Goal: Information Seeking & Learning: Find specific fact

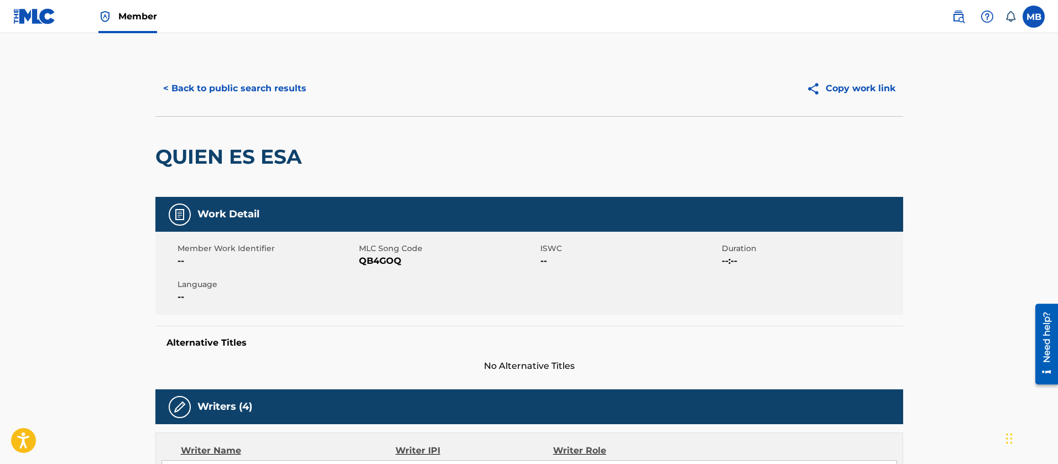
click at [274, 82] on button "< Back to public search results" at bounding box center [234, 89] width 159 height 28
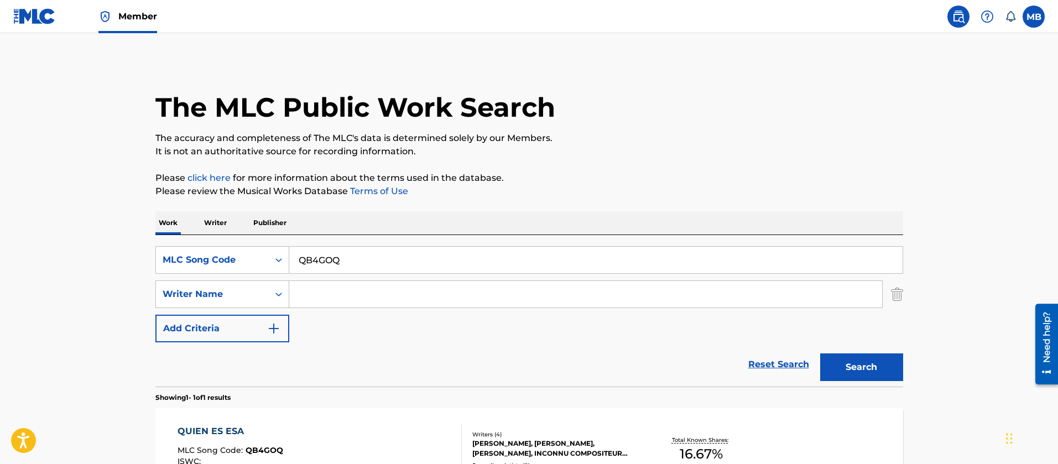
scroll to position [75, 0]
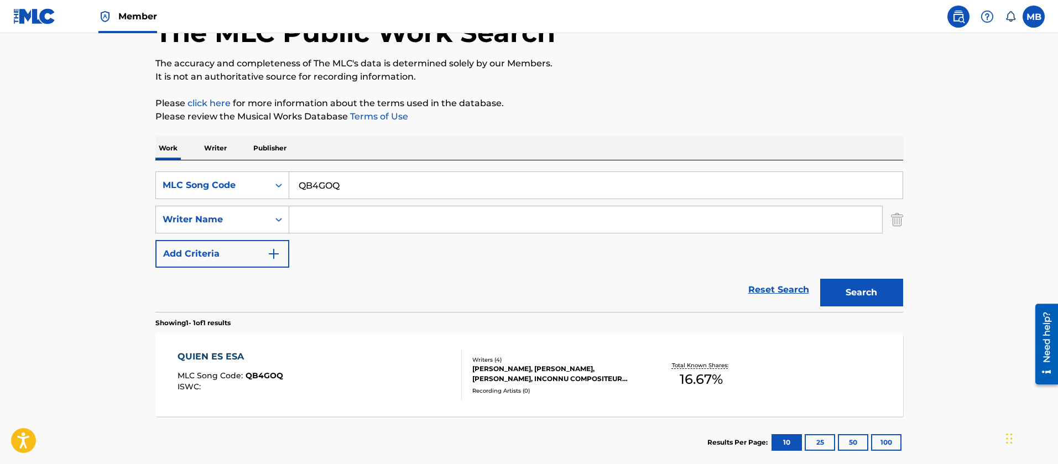
click at [140, 168] on main "The MLC Public Work Search The accuracy and completeness of The MLC's data is d…" at bounding box center [529, 216] width 1058 height 515
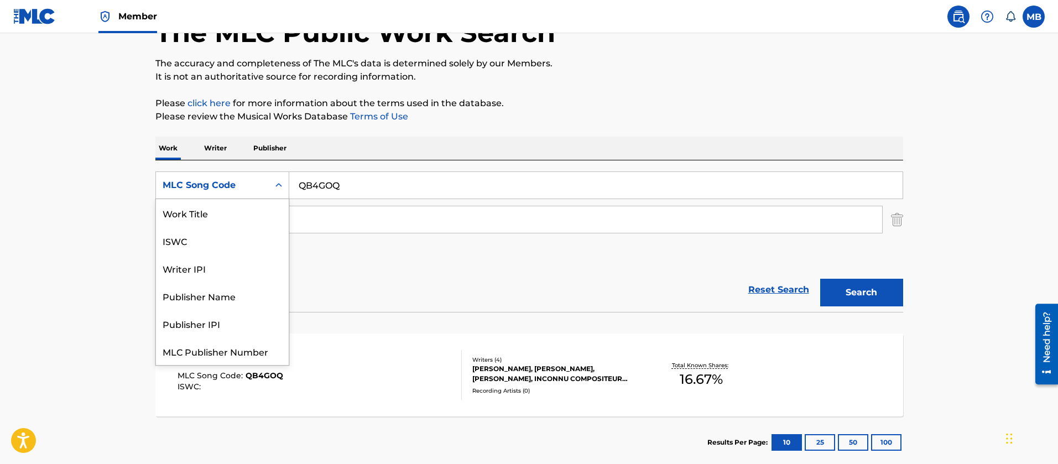
click at [200, 185] on div "MLC Song Code" at bounding box center [213, 185] width 100 height 13
click at [223, 216] on div "Work Title" at bounding box center [222, 213] width 133 height 28
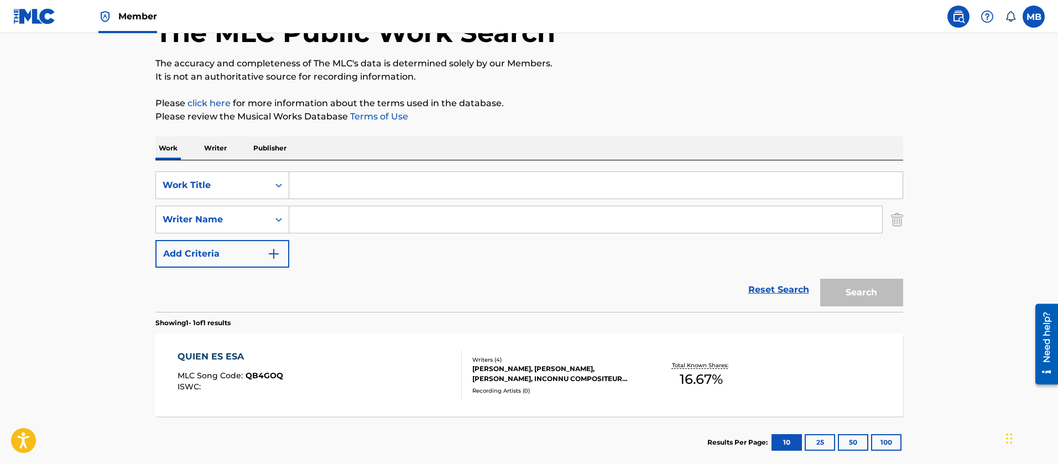
click at [337, 181] on input "Search Form" at bounding box center [595, 185] width 613 height 27
type input "@"
type input "&burn"
click at [820, 279] on button "Search" at bounding box center [861, 293] width 83 height 28
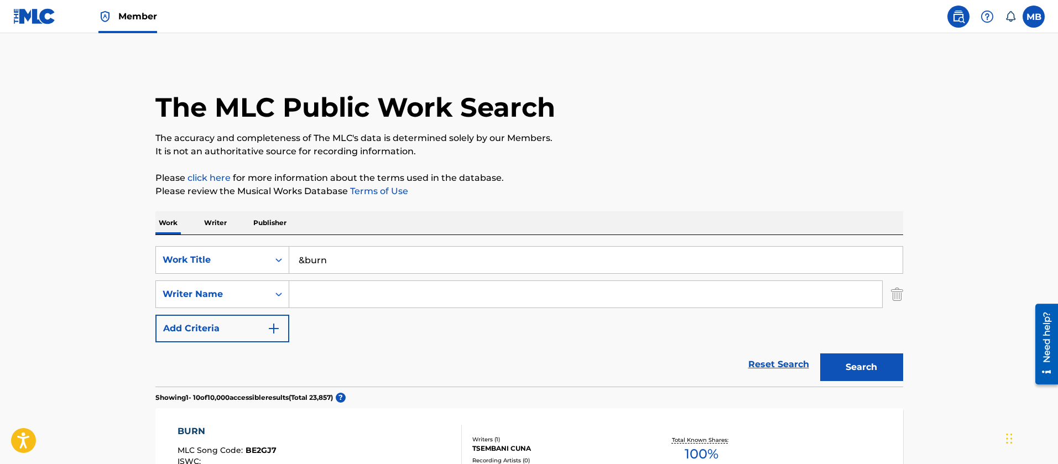
click at [310, 288] on input "Search Form" at bounding box center [585, 294] width 593 height 27
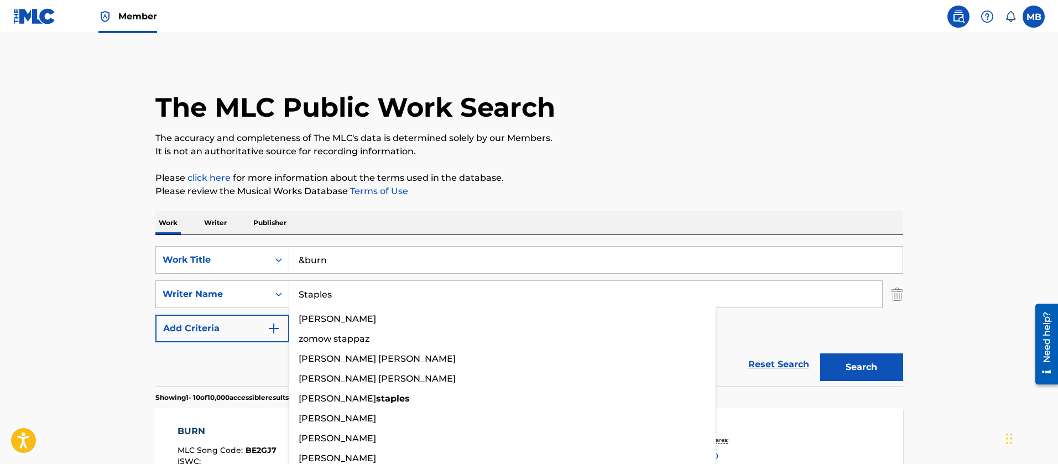
type input "Staples"
click at [820, 353] on button "Search" at bounding box center [861, 367] width 83 height 28
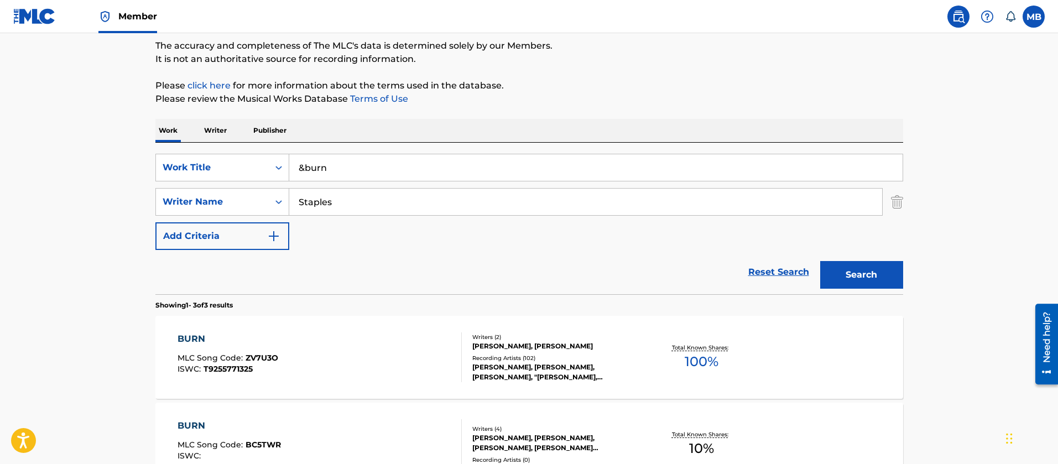
scroll to position [166, 0]
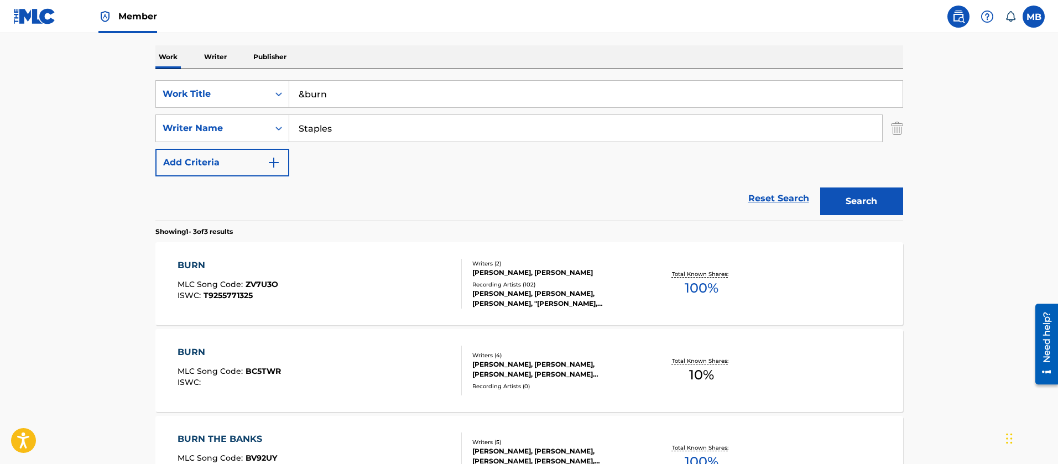
click at [397, 277] on div "BURN MLC Song Code : ZV7U3O ISWC : T9255771325" at bounding box center [320, 284] width 284 height 50
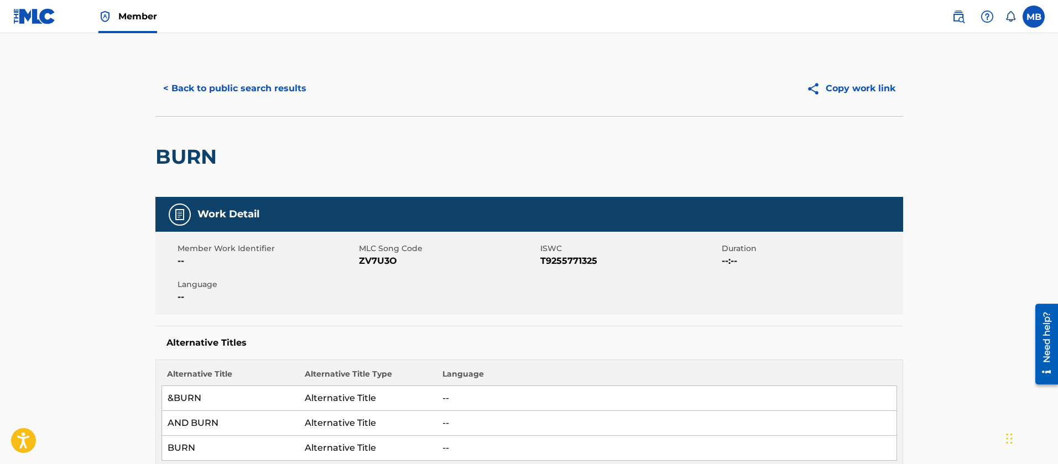
click at [268, 101] on button "< Back to public search results" at bounding box center [234, 89] width 159 height 28
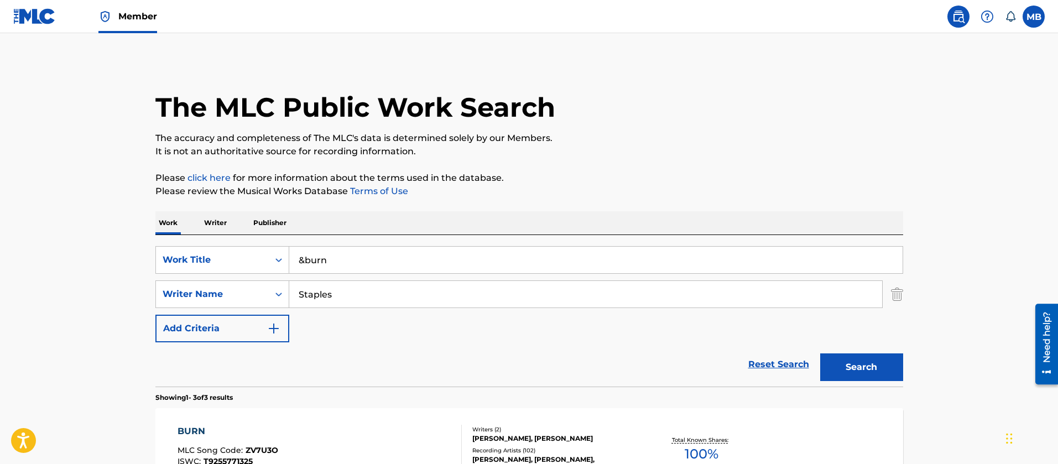
scroll to position [166, 0]
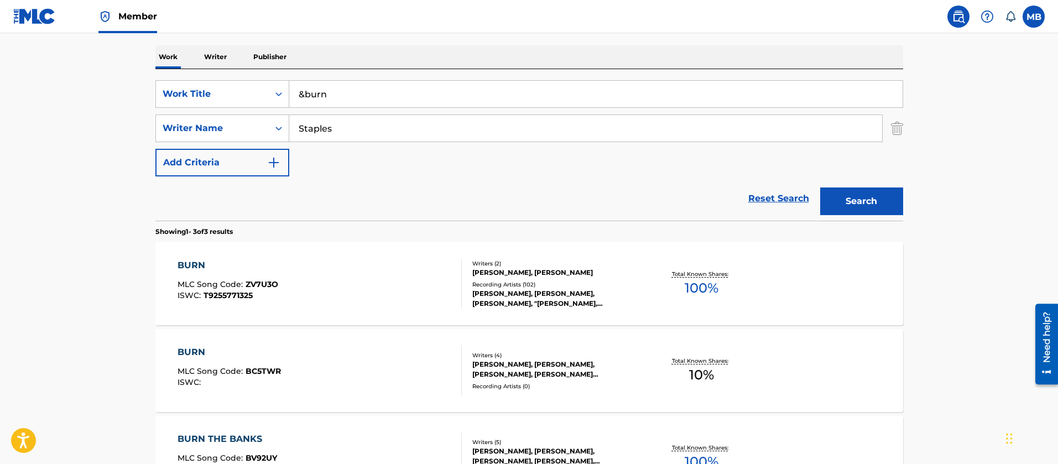
drag, startPoint x: 258, startPoint y: 96, endPoint x: 135, endPoint y: 76, distance: 124.3
click at [177, 86] on div "SearchWithCriteria53cd0acb-4ac5-4d14-9eca-4efa8e5f5561 Work Title &burn" at bounding box center [529, 94] width 748 height 28
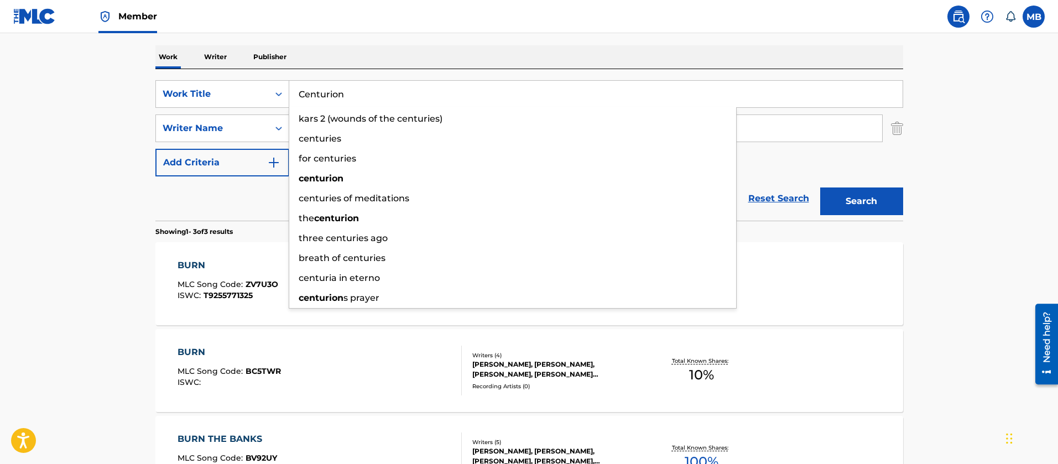
type input "Centurion"
click at [820, 187] on button "Search" at bounding box center [861, 201] width 83 height 28
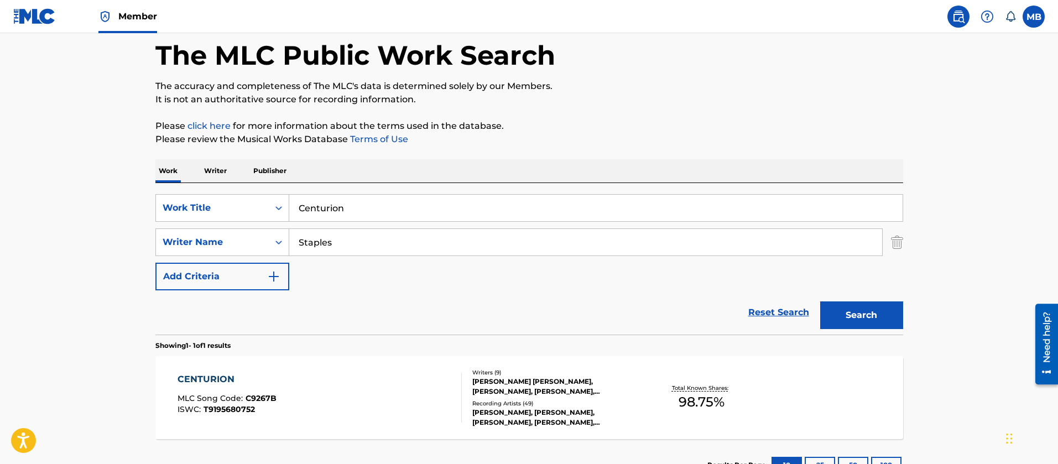
scroll to position [138, 0]
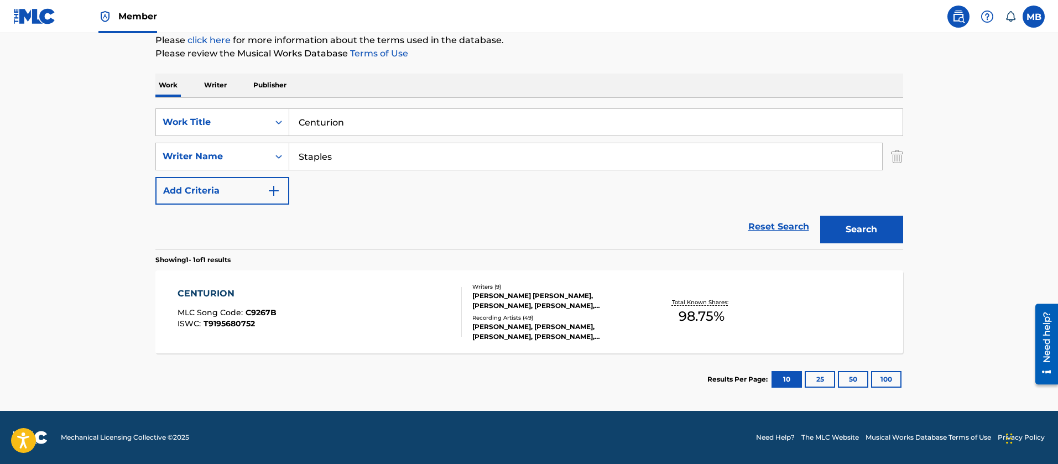
click at [382, 303] on div "CENTURION MLC Song Code : C9267B ISWC : T9195680752" at bounding box center [320, 312] width 284 height 50
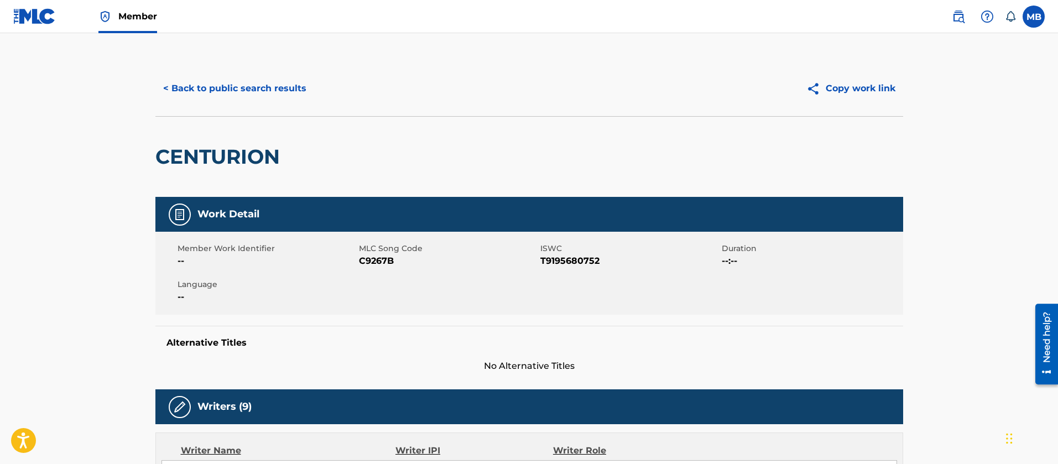
click at [275, 100] on button "< Back to public search results" at bounding box center [234, 89] width 159 height 28
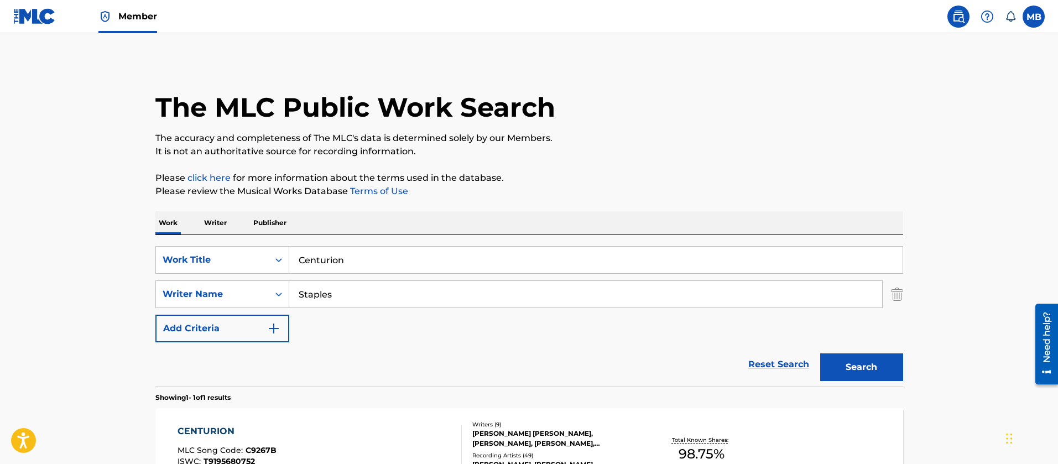
scroll to position [75, 0]
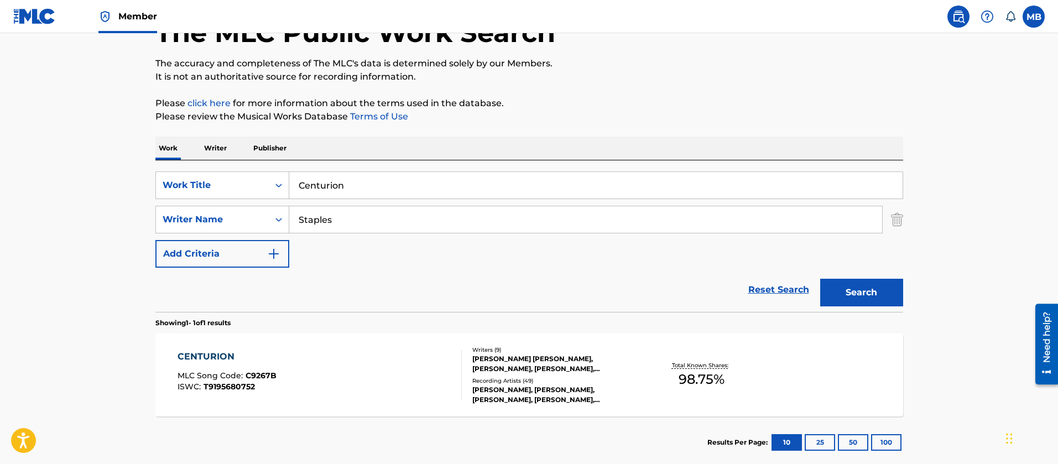
drag, startPoint x: 363, startPoint y: 183, endPoint x: 84, endPoint y: 171, distance: 279.0
click at [126, 179] on main "The MLC Public Work Search The accuracy and completeness of The MLC's data is d…" at bounding box center [529, 216] width 1058 height 515
paste input "Rai"
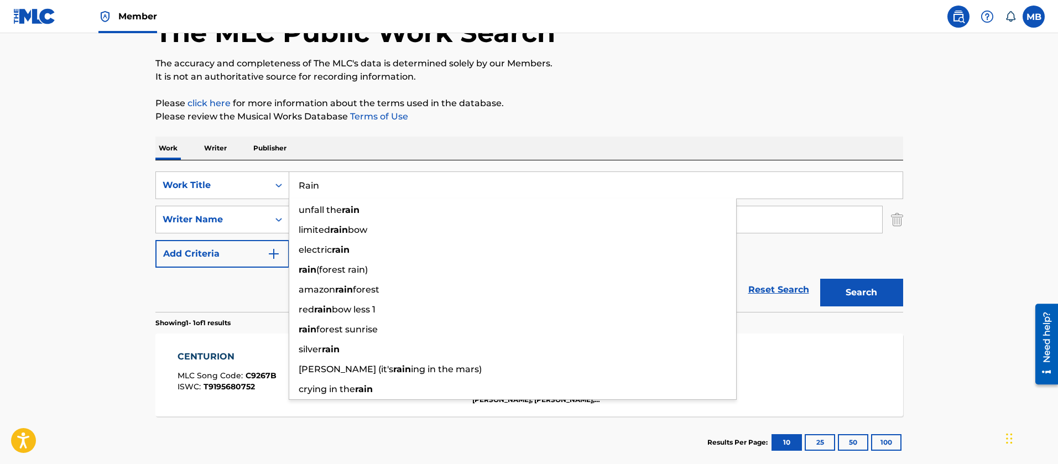
type input "Rain"
click at [820, 279] on button "Search" at bounding box center [861, 293] width 83 height 28
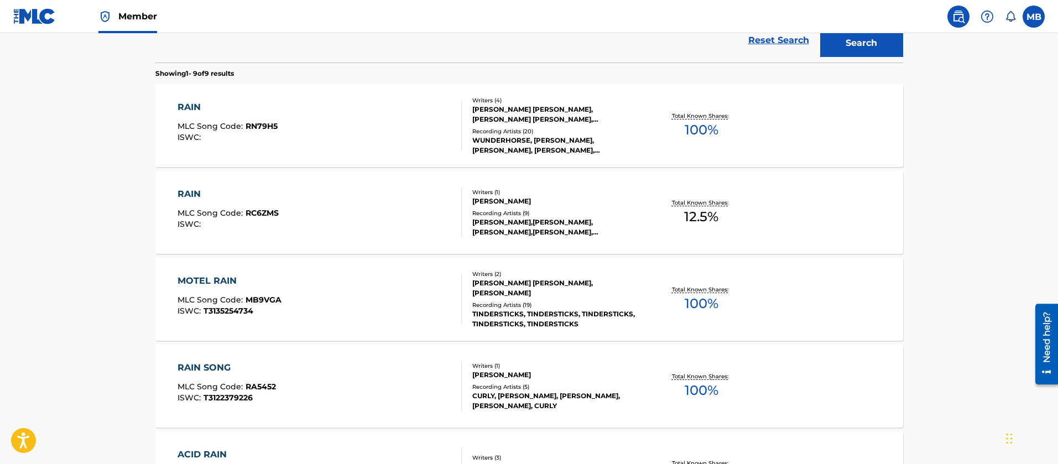
scroll to position [324, 0]
click at [387, 209] on div "RAIN MLC Song Code : RC6ZMS ISWC :" at bounding box center [320, 213] width 284 height 50
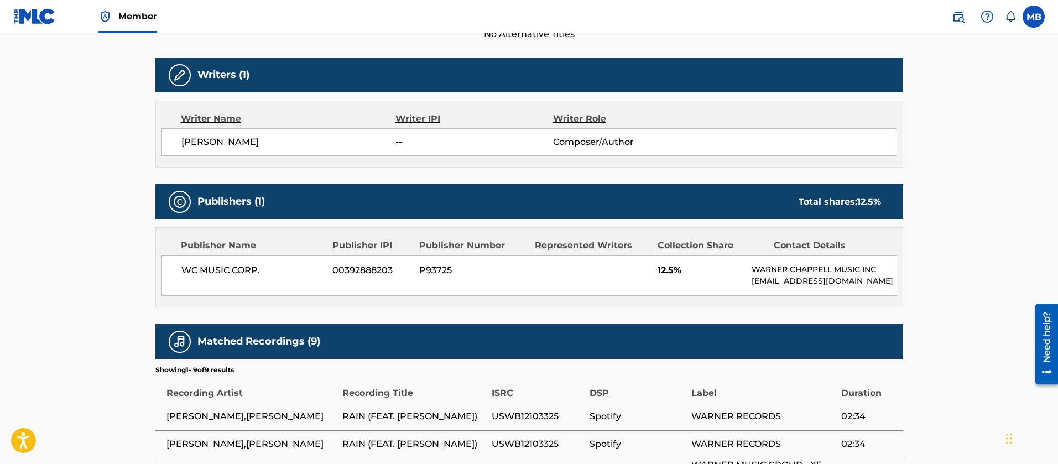
scroll to position [601, 0]
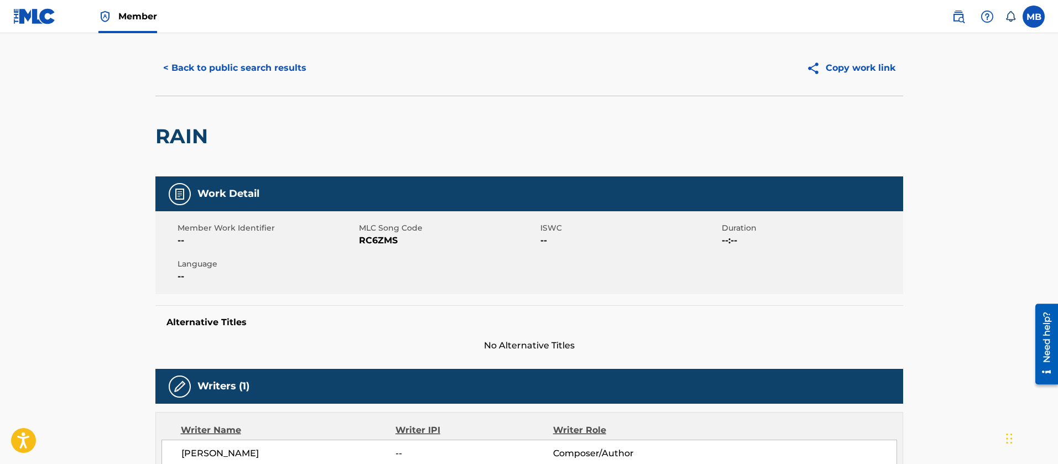
click at [246, 75] on button "< Back to public search results" at bounding box center [234, 68] width 159 height 28
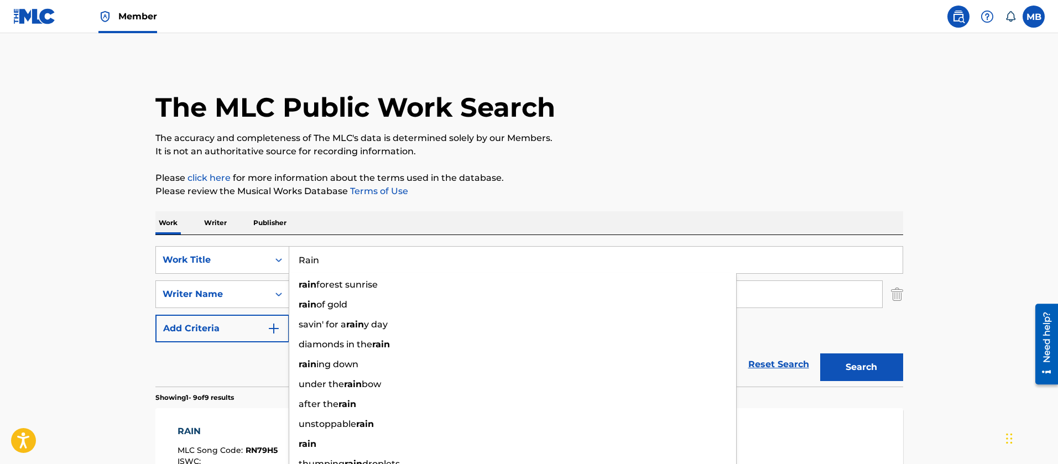
drag, startPoint x: 384, startPoint y: 271, endPoint x: 99, endPoint y: 263, distance: 285.5
paste input "Smoke & Retribution Flume"
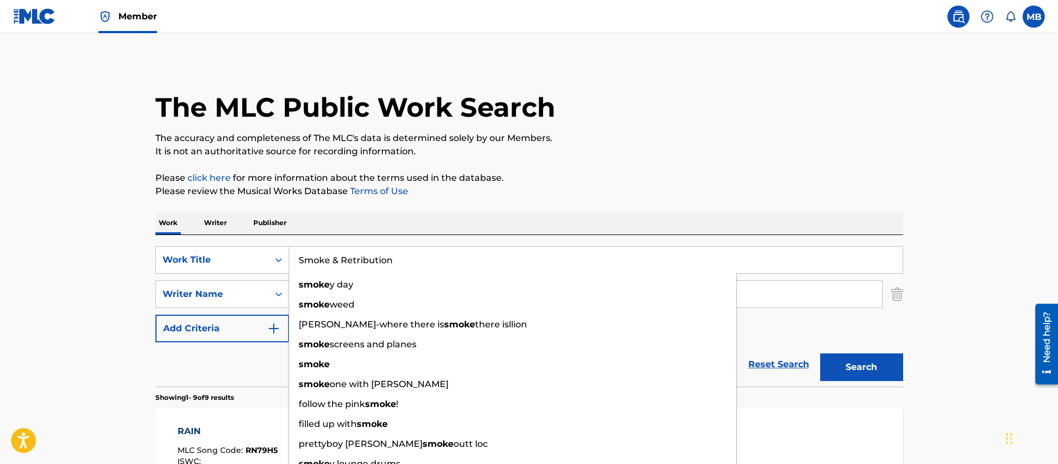
type input "Smoke & Retribution"
click at [820, 353] on button "Search" at bounding box center [861, 367] width 83 height 28
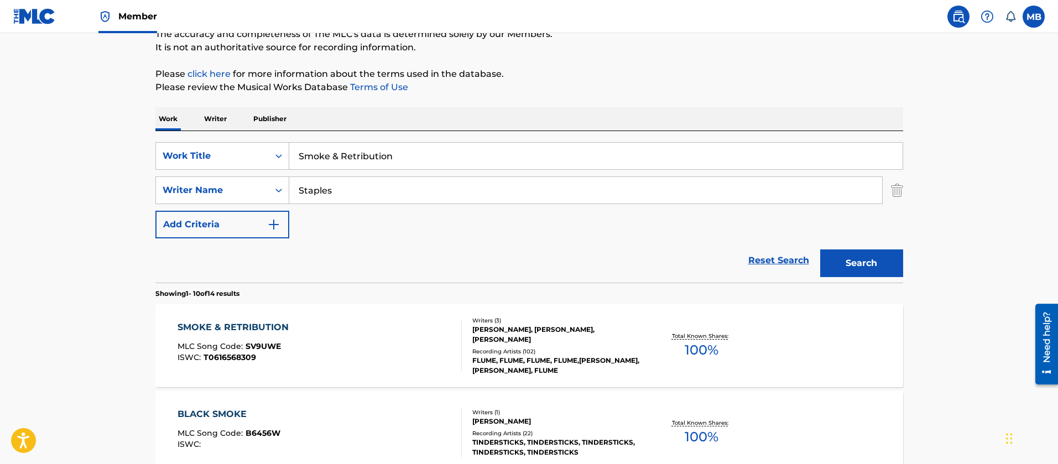
scroll to position [249, 0]
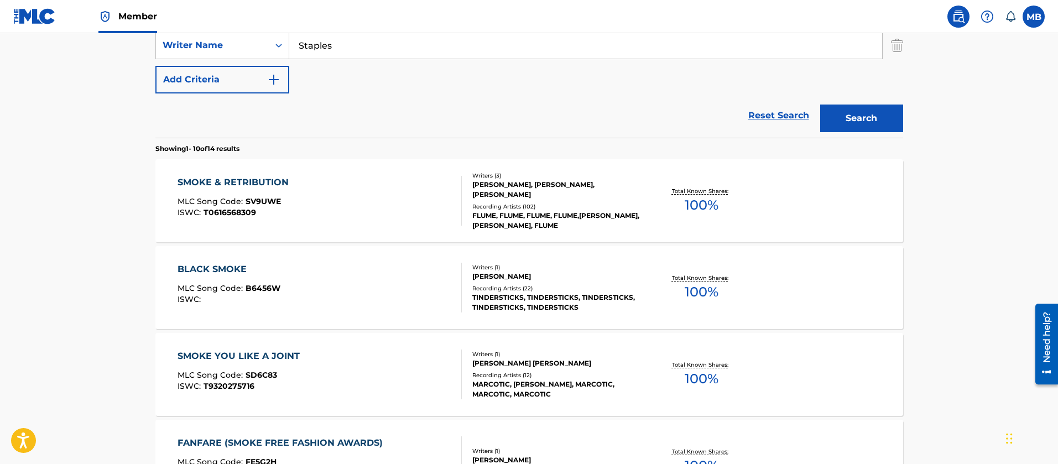
click at [317, 192] on div "SMOKE & RETRIBUTION MLC Song Code : SV9UWE ISWC : T0616568309" at bounding box center [320, 201] width 284 height 50
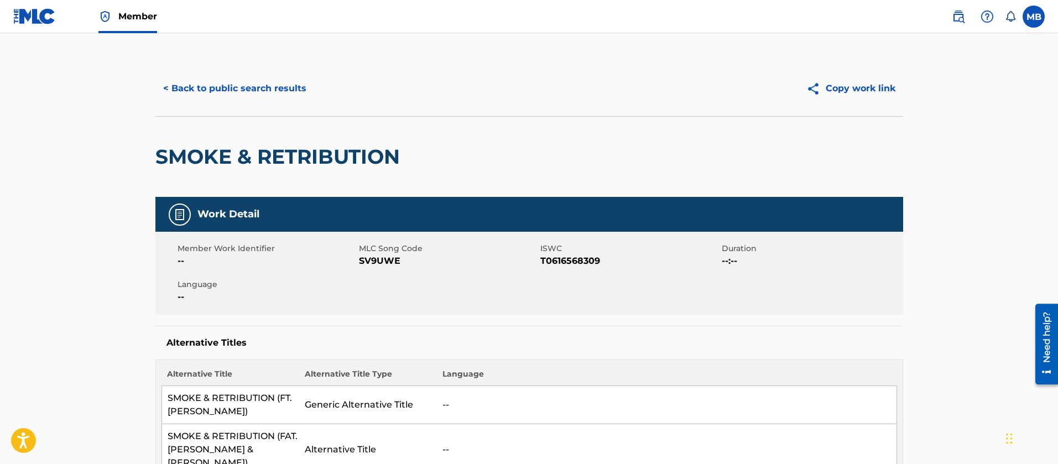
click at [383, 270] on div "Member Work Identifier -- MLC Song Code SV9UWE ISWC T0616568309 Duration --:-- …" at bounding box center [529, 273] width 748 height 83
copy span "SV9UWE"
click at [243, 94] on button "< Back to public search results" at bounding box center [234, 89] width 159 height 28
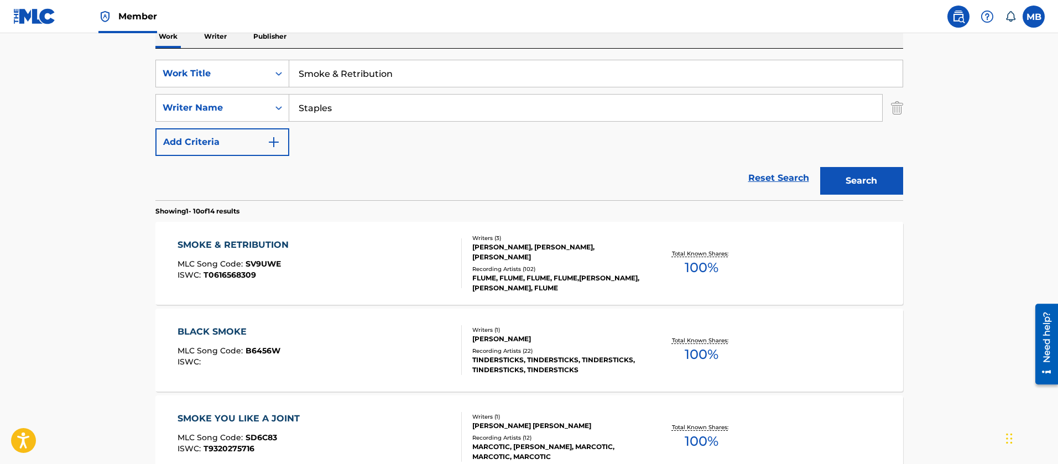
scroll to position [160, 0]
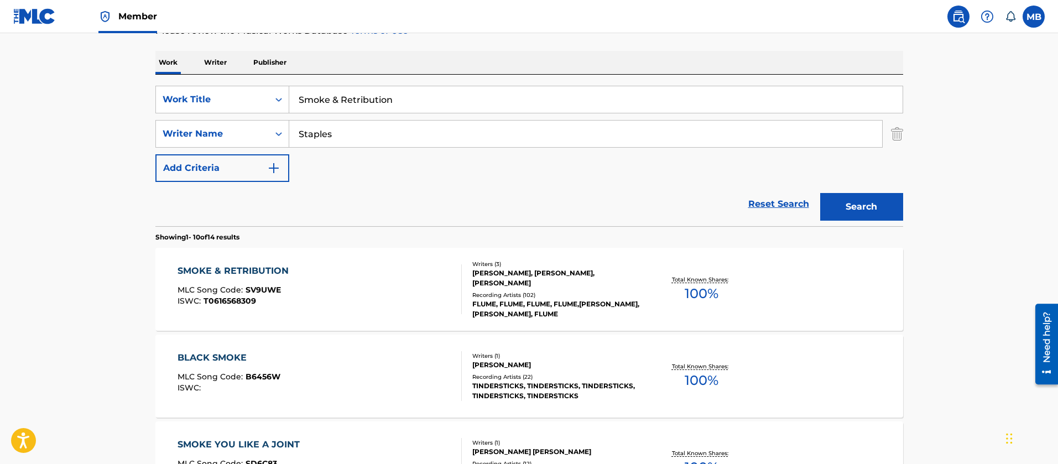
drag, startPoint x: 395, startPoint y: 110, endPoint x: 79, endPoint y: 87, distance: 317.2
paste input "Elimination Chamber"
type input "Elimination Chamber"
click at [820, 193] on button "Search" at bounding box center [861, 207] width 83 height 28
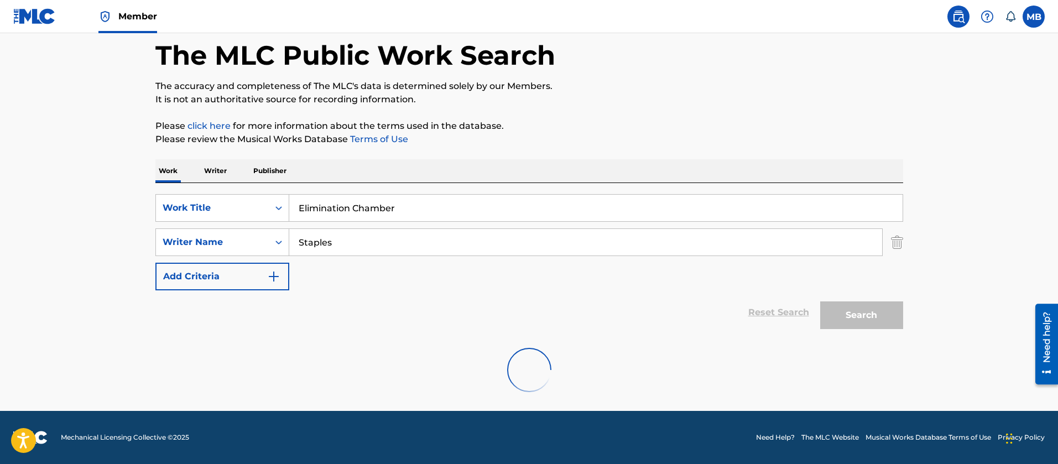
scroll to position [16, 0]
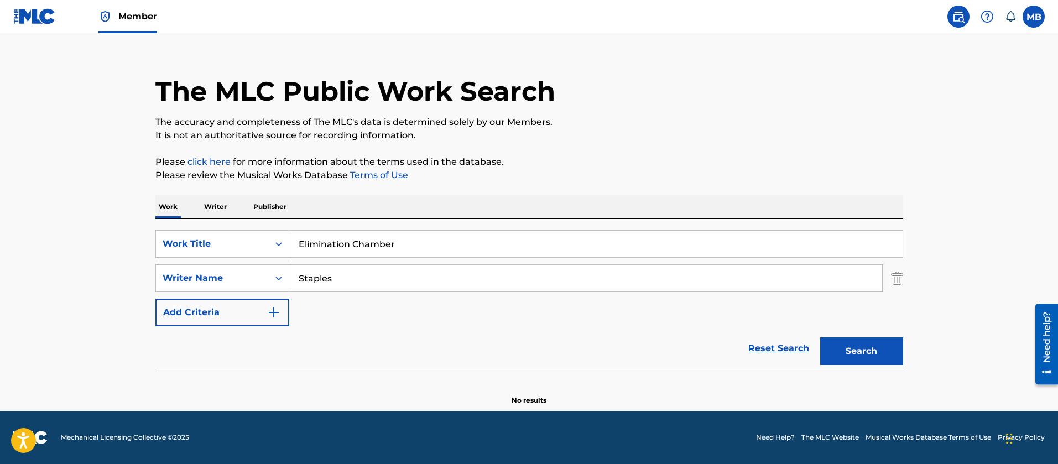
drag, startPoint x: 377, startPoint y: 268, endPoint x: 101, endPoint y: 240, distance: 277.4
click at [148, 255] on div "The MLC Public Work Search The accuracy and completeness of The MLC's data is d…" at bounding box center [529, 225] width 774 height 361
click at [820, 337] on button "Search" at bounding box center [861, 351] width 83 height 28
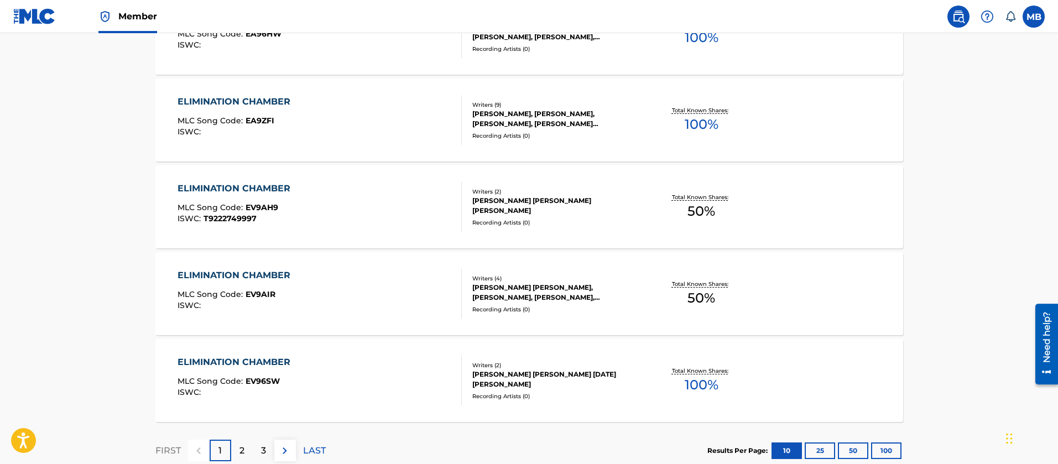
scroll to position [924, 0]
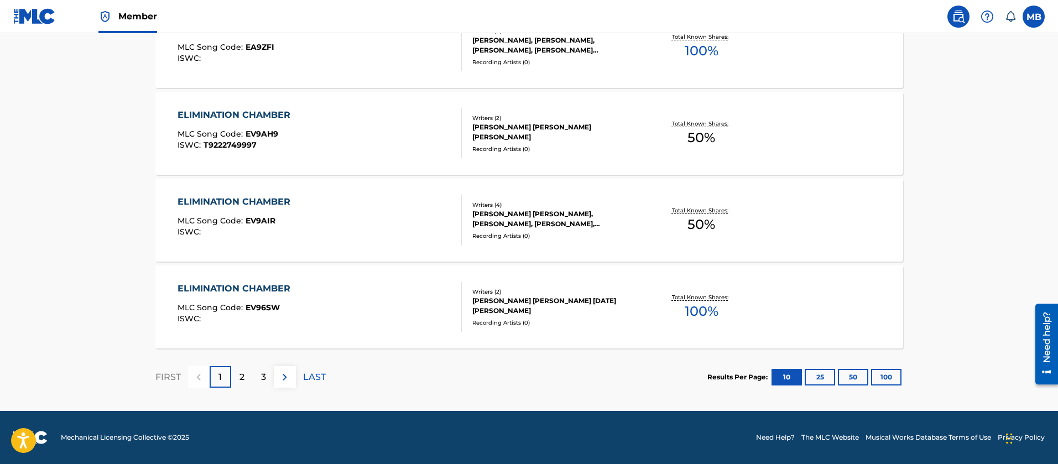
click at [890, 381] on button "100" at bounding box center [886, 377] width 30 height 17
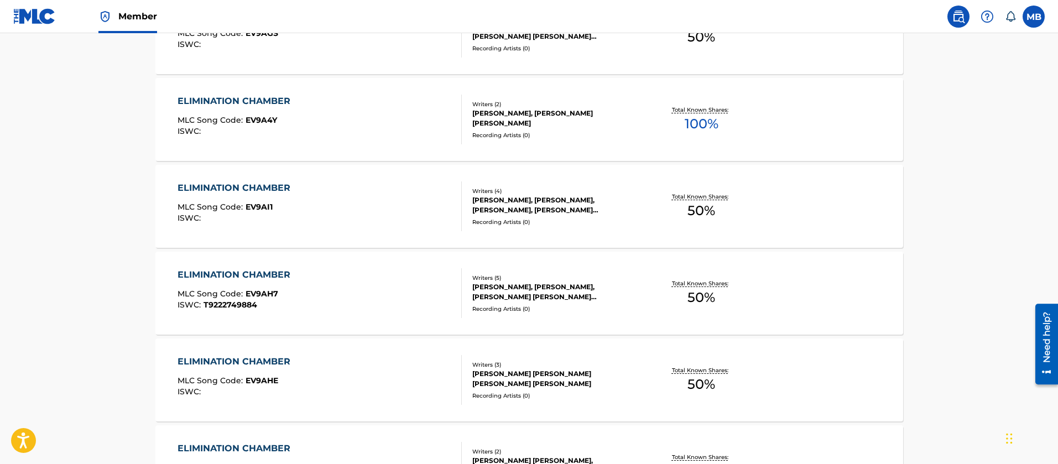
scroll to position [3911, 0]
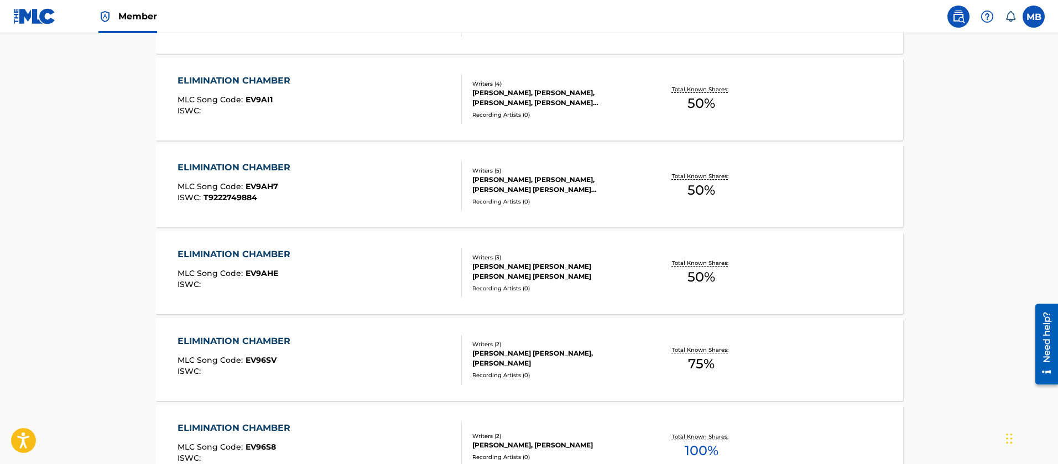
click at [116, 27] on link "Member" at bounding box center [127, 16] width 59 height 33
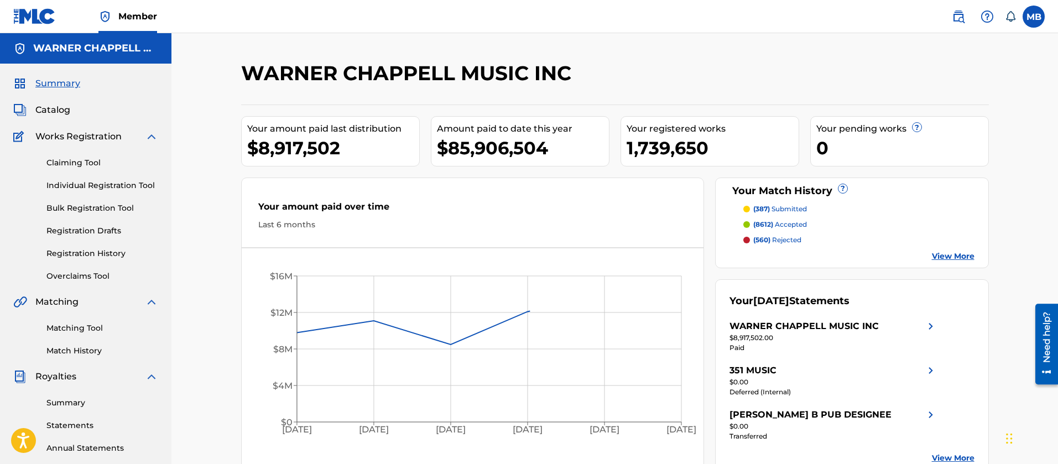
click at [75, 321] on div "Matching Tool Match History" at bounding box center [85, 333] width 145 height 48
click at [75, 322] on link "Matching Tool" at bounding box center [102, 328] width 112 height 12
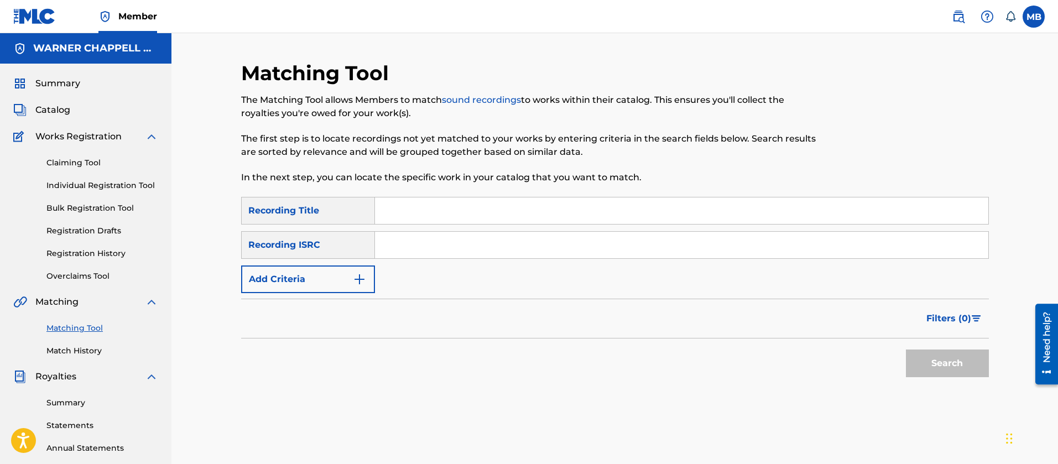
click at [409, 249] on input "Search Form" at bounding box center [681, 245] width 613 height 27
paste input "USUYG1483659"
type input "USUYG1483659"
click at [906, 350] on button "Search" at bounding box center [947, 364] width 83 height 28
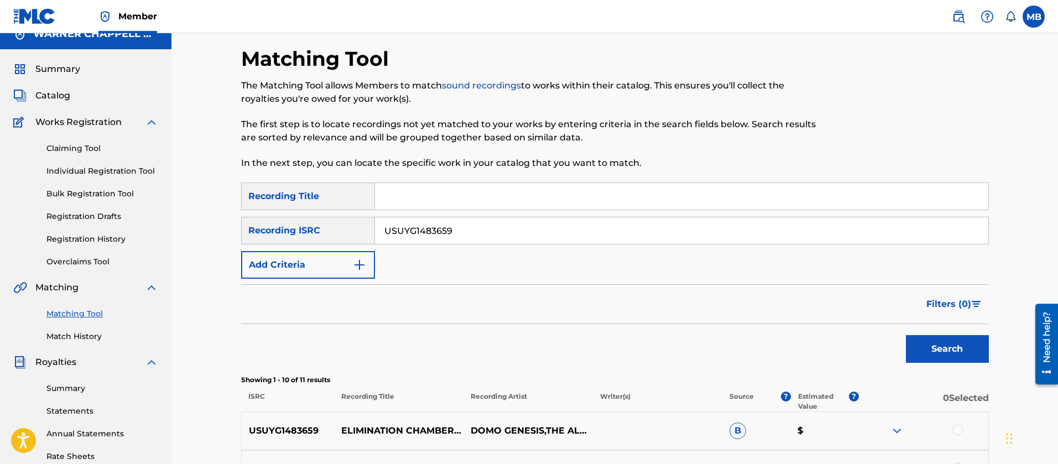
scroll to position [415, 0]
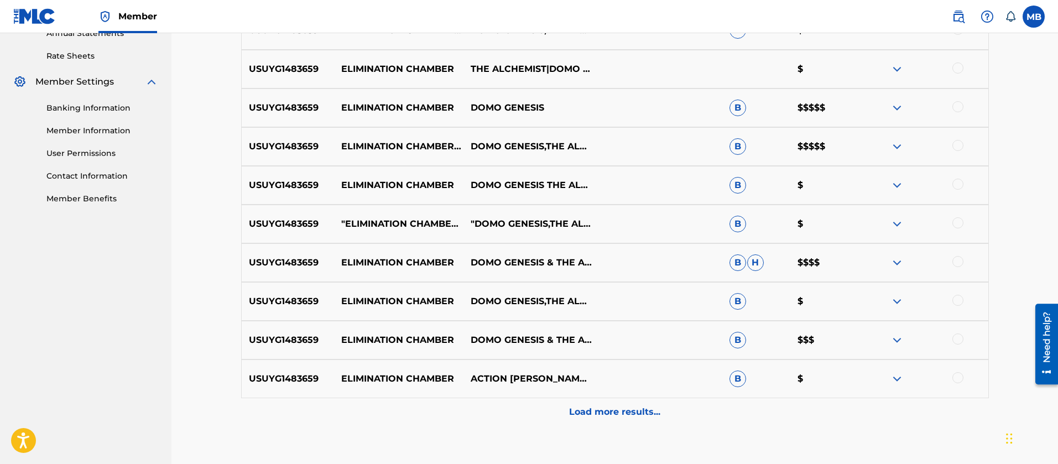
click at [635, 413] on p "Load more results..." at bounding box center [614, 411] width 91 height 13
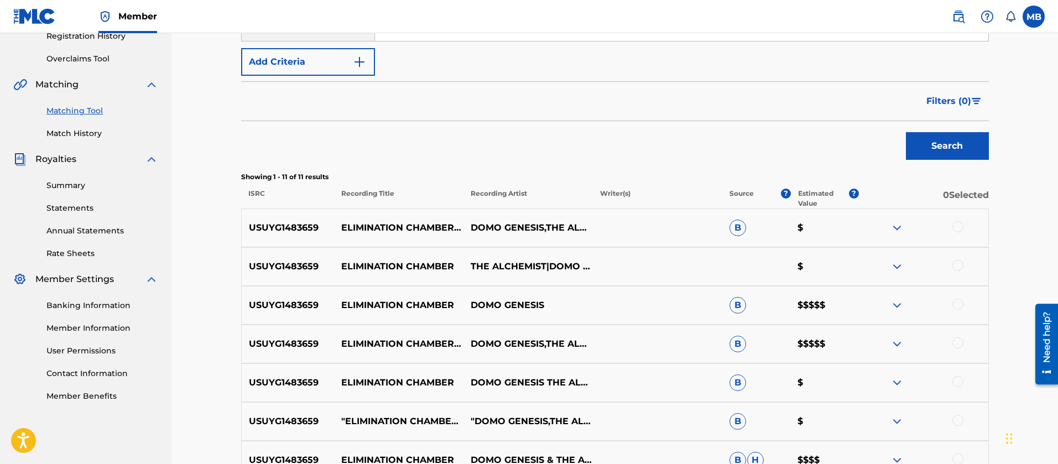
scroll to position [81, 0]
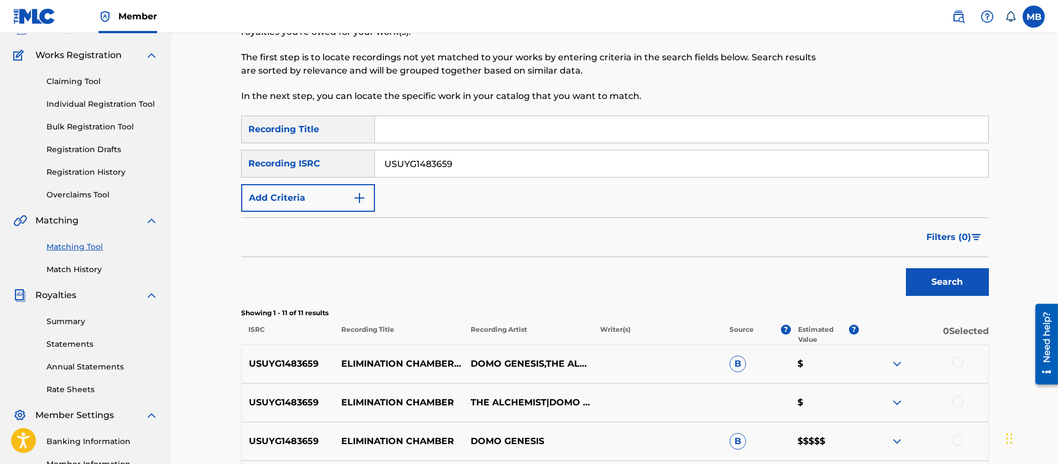
click at [492, 402] on p "THE ALCHEMIST|DOMO GENESIS" at bounding box center [527, 402] width 129 height 13
click at [534, 366] on p "DOMO GENESIS,THE ALCHEMIST" at bounding box center [527, 363] width 129 height 13
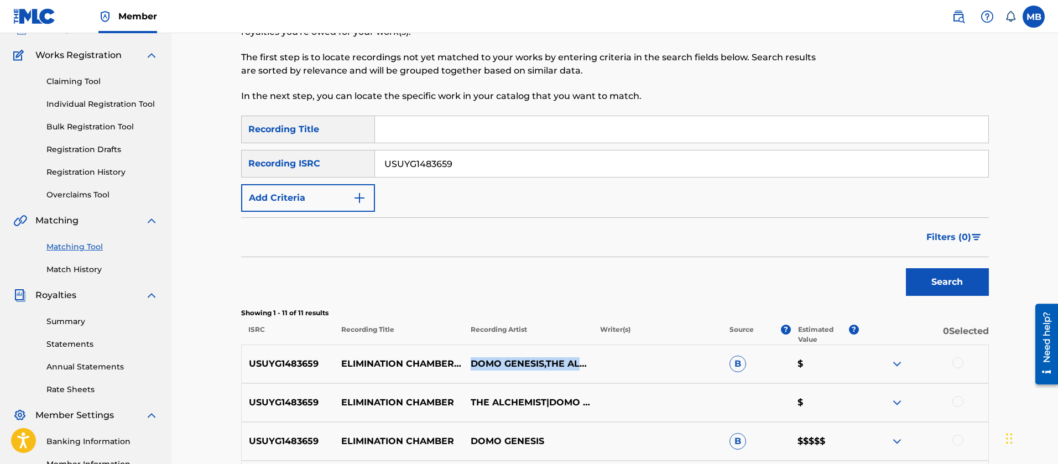
click at [534, 366] on p "DOMO GENESIS,THE ALCHEMIST" at bounding box center [527, 363] width 129 height 13
copy div "DOMO GENESIS,THE ALCHEMIST"
click at [957, 13] on img at bounding box center [958, 16] width 13 height 13
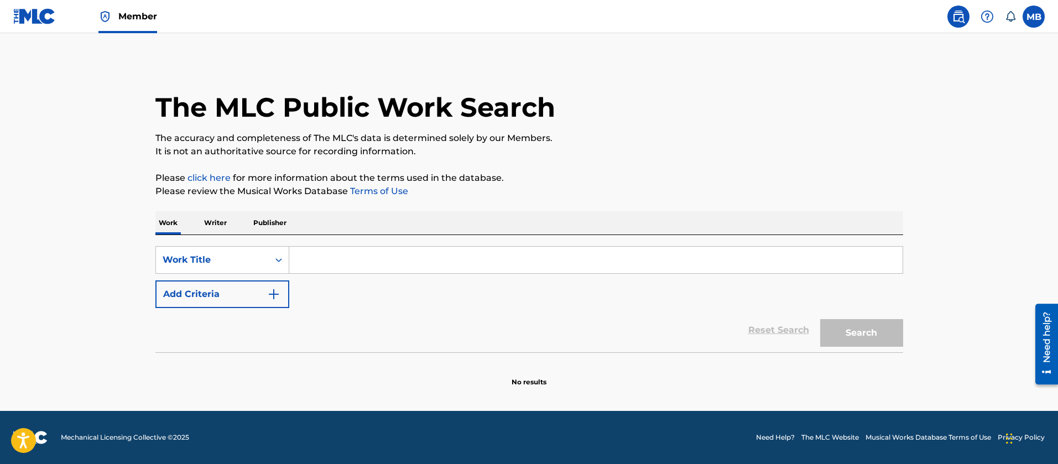
click at [358, 264] on input "Search Form" at bounding box center [595, 260] width 613 height 27
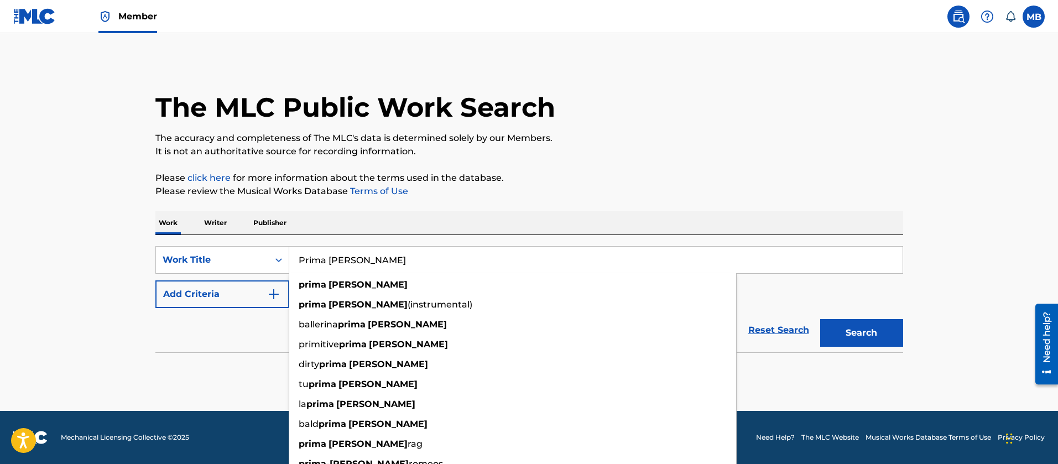
type input "Prima [PERSON_NAME]"
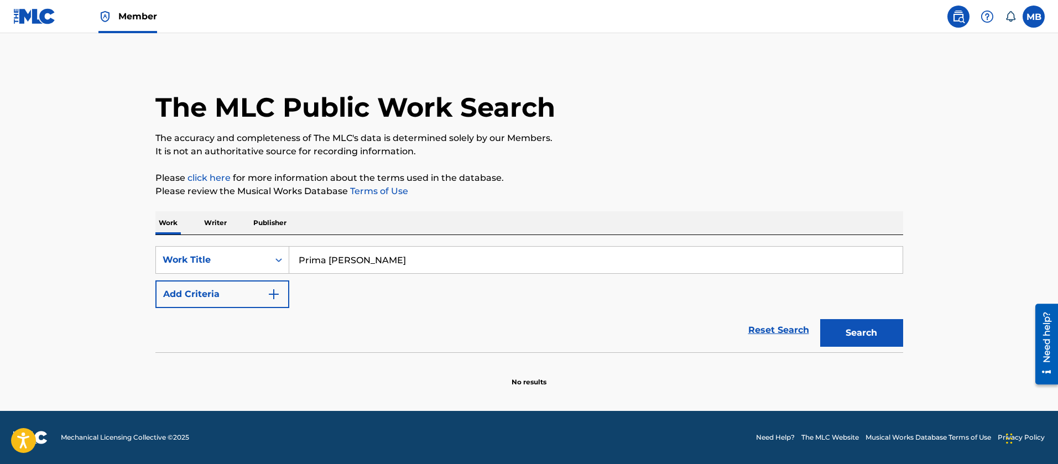
click at [150, 292] on div "The MLC Public Work Search The accuracy and completeness of The MLC's data is d…" at bounding box center [529, 224] width 774 height 326
click at [188, 296] on button "Add Criteria" at bounding box center [222, 294] width 134 height 28
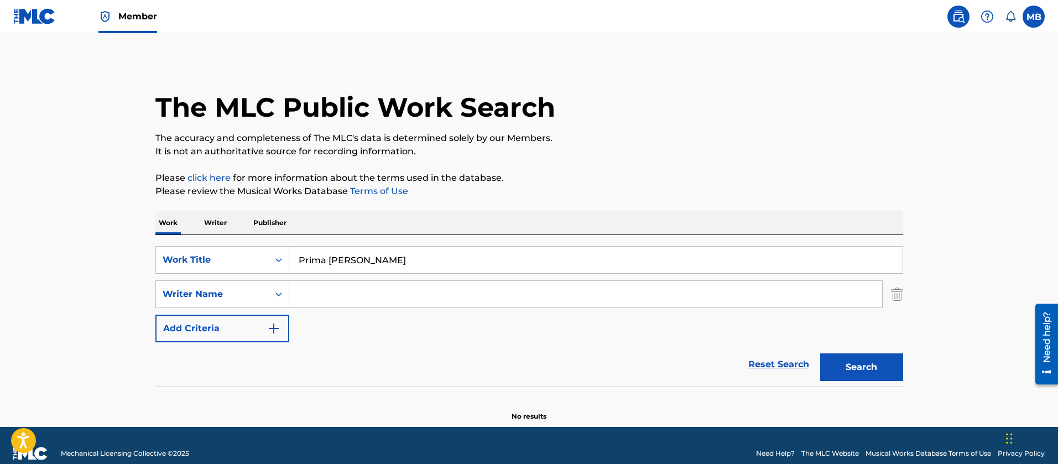
click at [324, 289] on input "Search Form" at bounding box center [585, 294] width 593 height 27
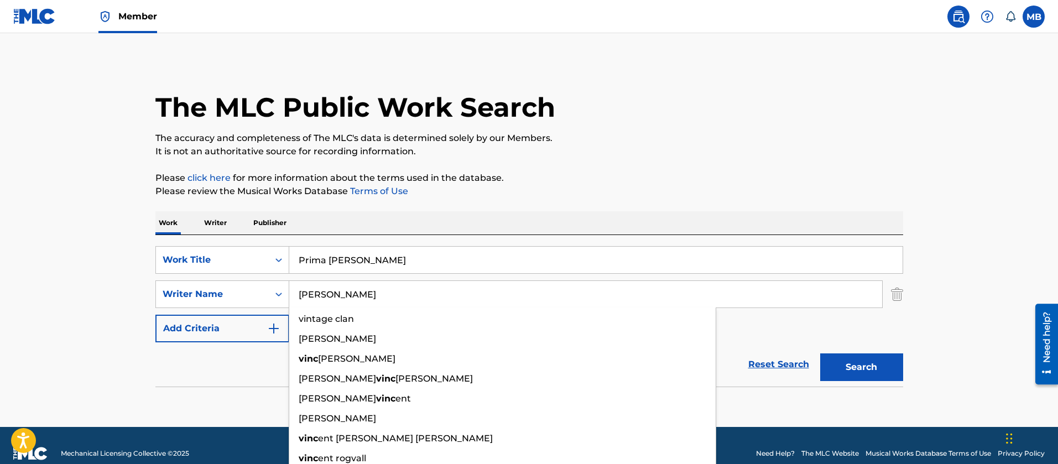
type input "[PERSON_NAME]"
click at [820, 353] on button "Search" at bounding box center [861, 367] width 83 height 28
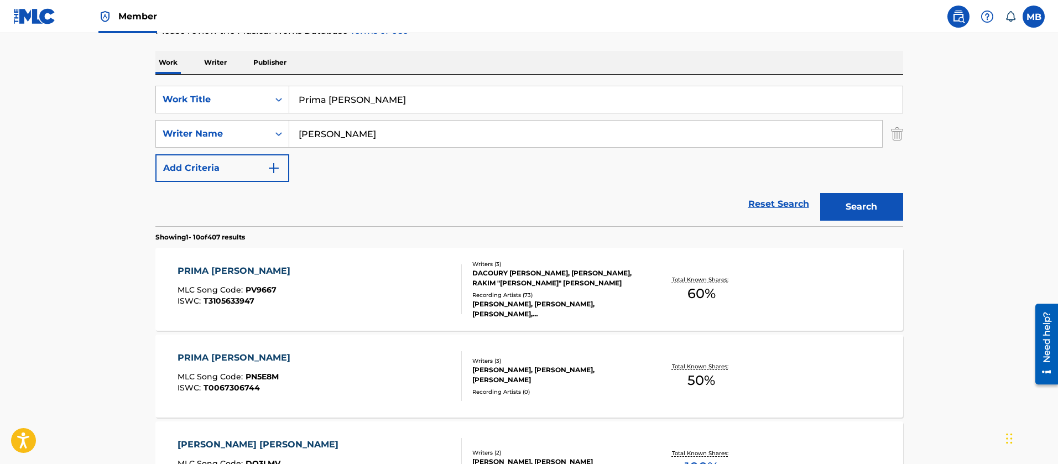
scroll to position [166, 0]
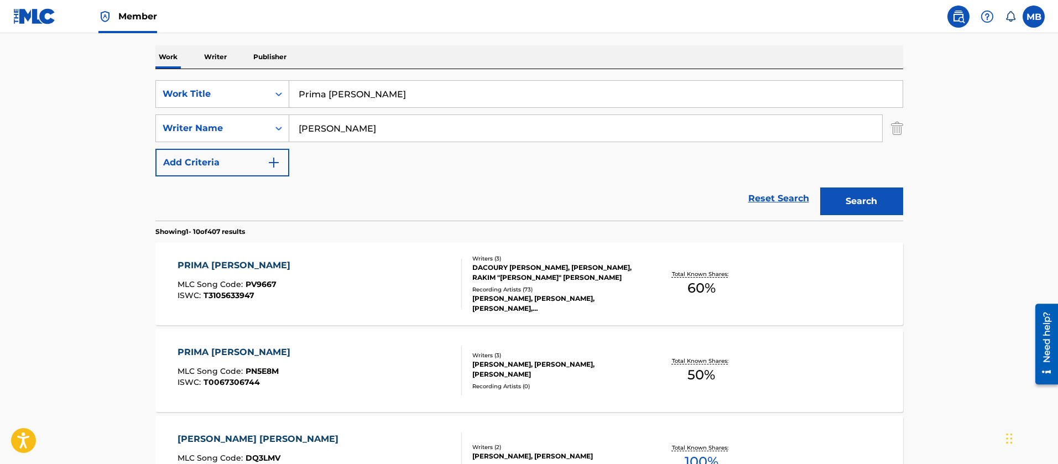
click at [324, 289] on div "PRIMA [PERSON_NAME] MLC Song Code : PV9667 ISWC : T3105633947" at bounding box center [320, 284] width 284 height 50
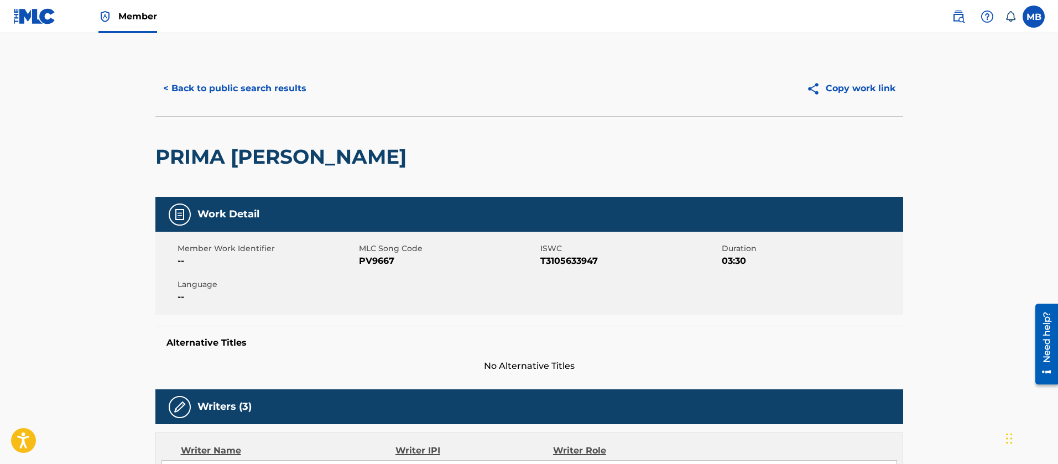
click at [264, 158] on h2 "PRIMA [PERSON_NAME]" at bounding box center [283, 156] width 257 height 25
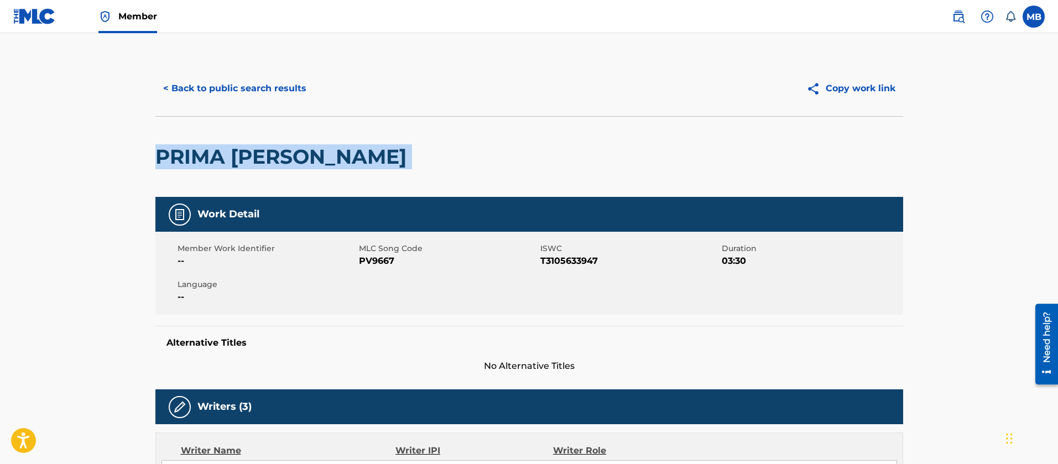
click at [264, 158] on h2 "PRIMA [PERSON_NAME]" at bounding box center [283, 156] width 257 height 25
copy div "PRIMA [PERSON_NAME]"
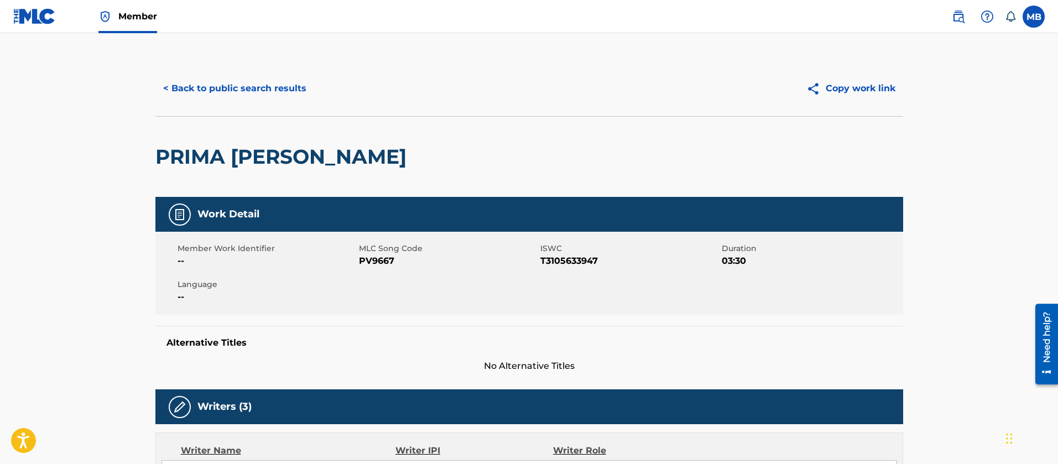
click at [374, 261] on span "PV9667" at bounding box center [448, 260] width 179 height 13
copy span "PV9667"
click at [257, 100] on button "< Back to public search results" at bounding box center [234, 89] width 159 height 28
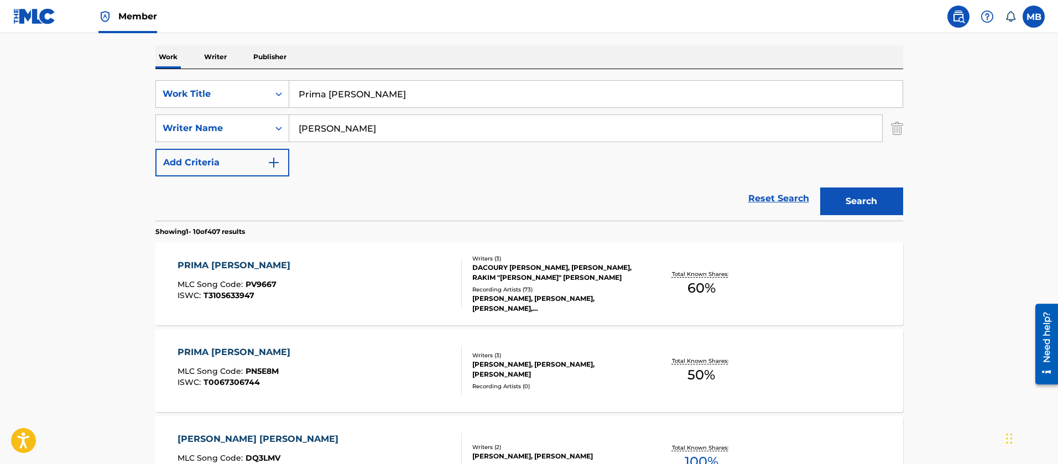
click at [331, 93] on input "Prima [PERSON_NAME]" at bounding box center [595, 94] width 613 height 27
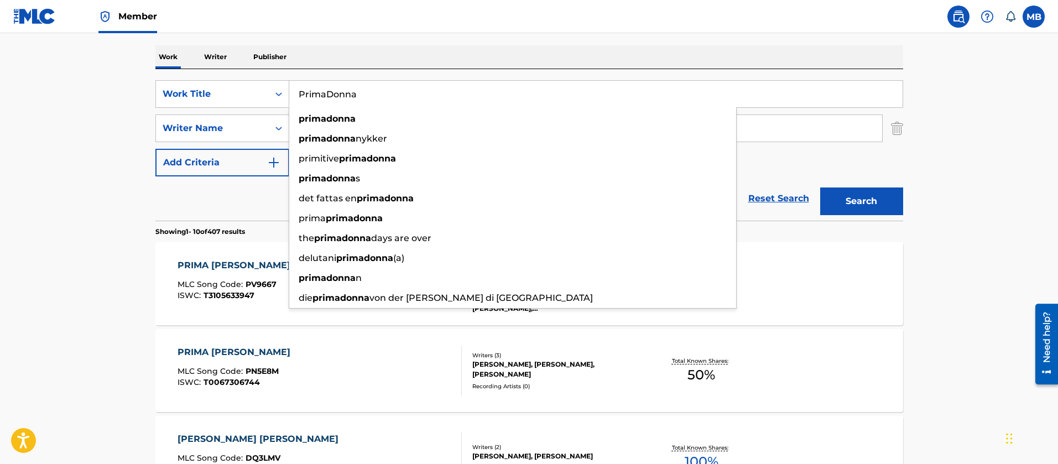
type input "PrimaDonna"
click at [820, 187] on button "Search" at bounding box center [861, 201] width 83 height 28
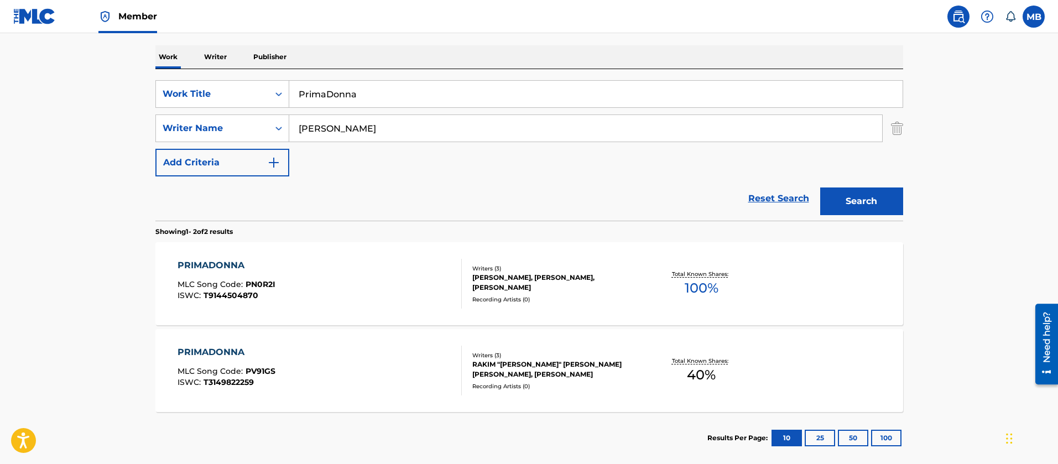
click at [339, 366] on div "PRIMADONNA MLC Song Code : PV91GS ISWC : T3149822259" at bounding box center [320, 371] width 284 height 50
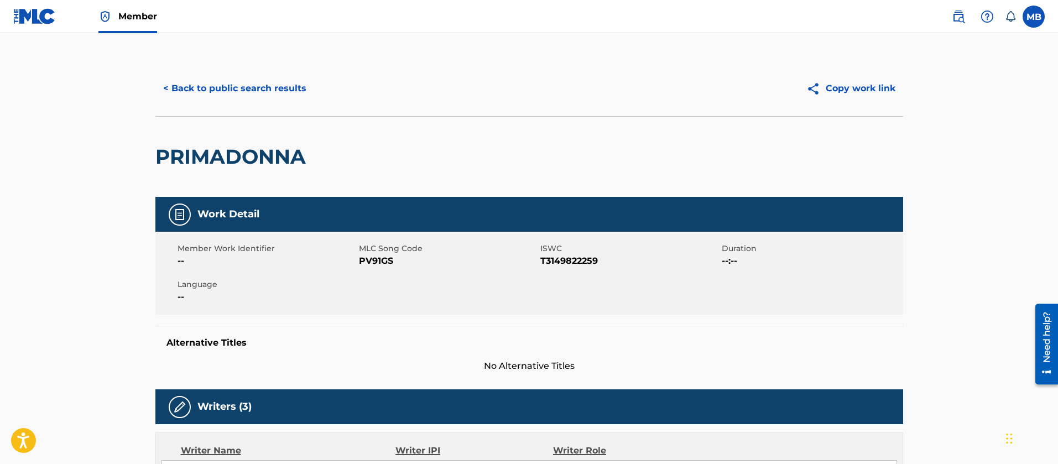
click at [276, 88] on button "< Back to public search results" at bounding box center [234, 89] width 159 height 28
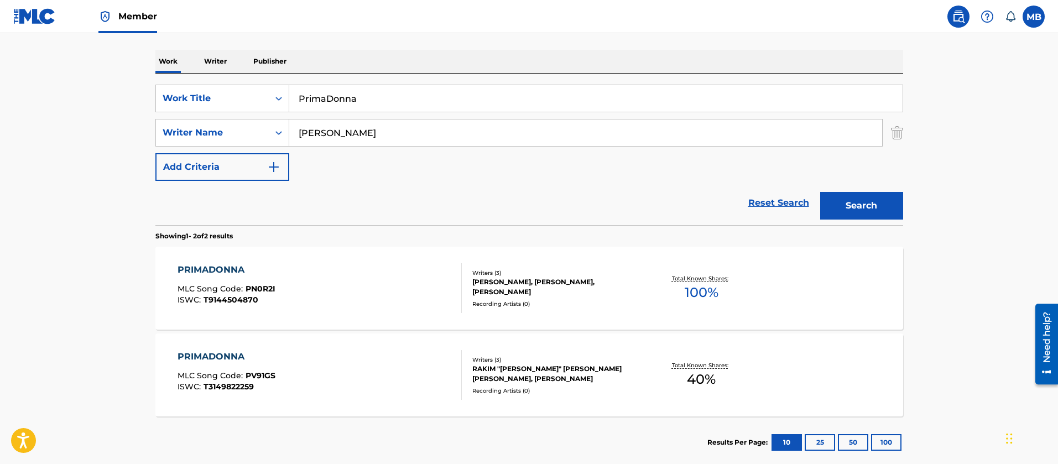
drag, startPoint x: 365, startPoint y: 97, endPoint x: 18, endPoint y: 53, distance: 349.6
click at [120, 75] on main "The MLC Public Work Search The accuracy and completeness of The MLC's data is d…" at bounding box center [529, 173] width 1058 height 602
paste input "Étouffée [PERSON_NAME]"
type input "Étouffée"
click at [820, 192] on button "Search" at bounding box center [861, 206] width 83 height 28
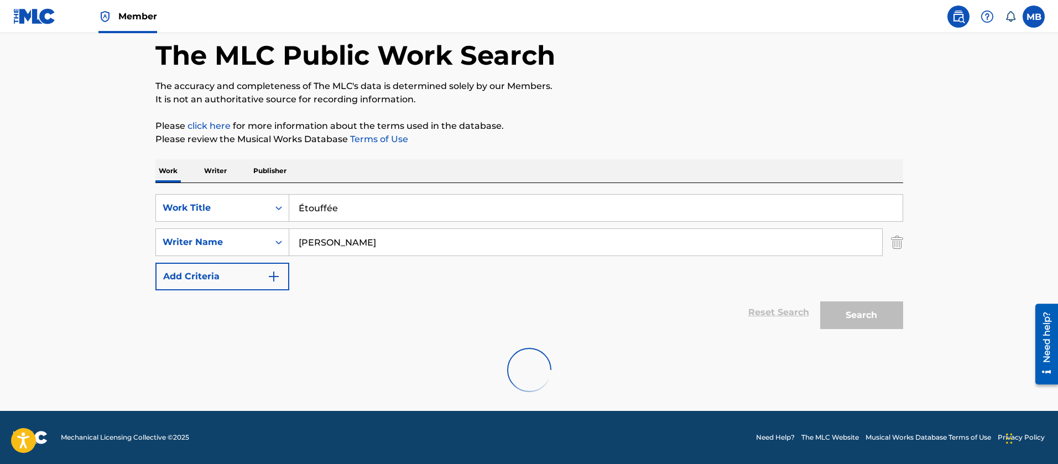
scroll to position [138, 0]
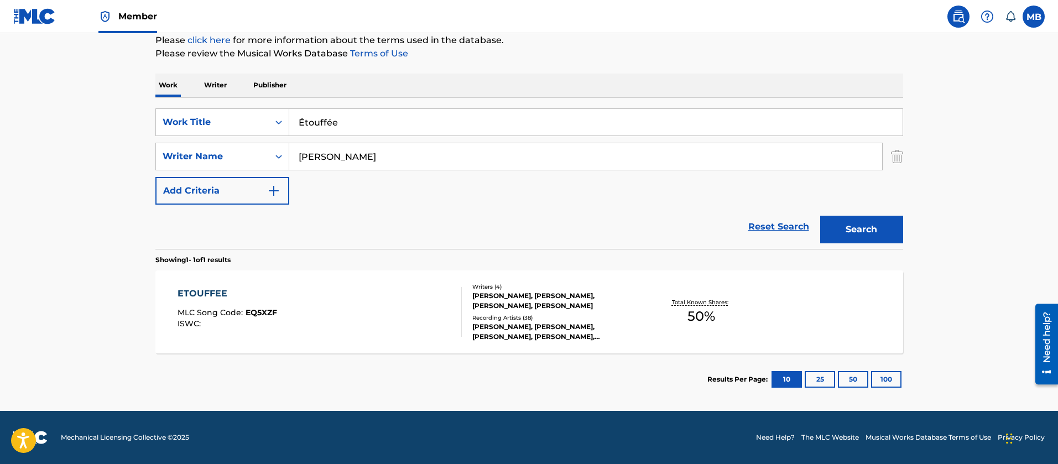
click at [403, 311] on div "ETOUFFEE MLC Song Code : EQ5XZF ISWC :" at bounding box center [320, 312] width 284 height 50
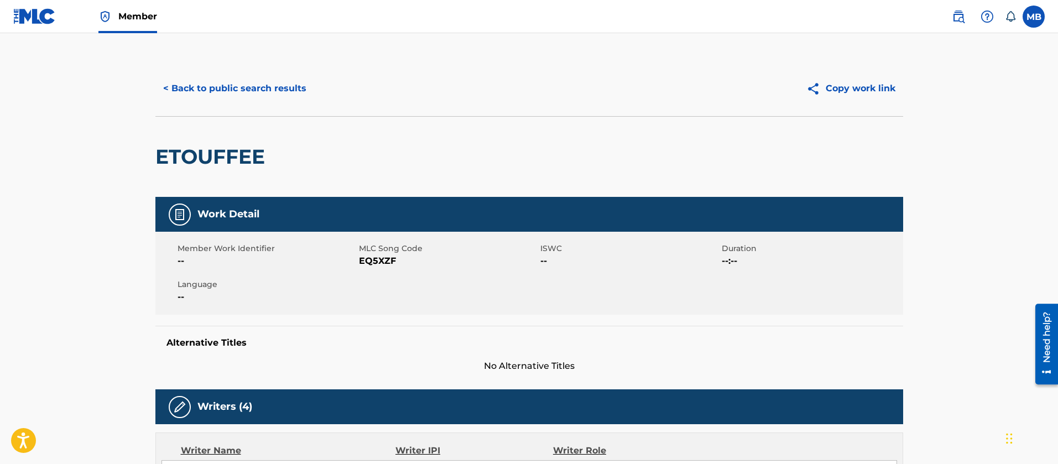
click at [220, 92] on button "< Back to public search results" at bounding box center [234, 89] width 159 height 28
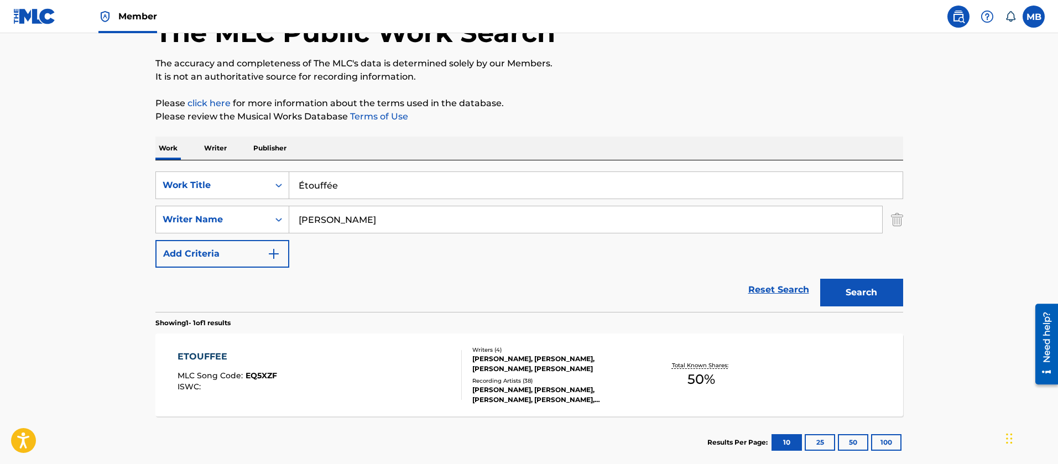
drag, startPoint x: 372, startPoint y: 189, endPoint x: 159, endPoint y: 164, distance: 214.9
click at [201, 191] on div "SearchWithCriteriac475c7fc-fdcf-495e-87bc-32a3673756f1 Work Title Étouffée" at bounding box center [529, 185] width 748 height 28
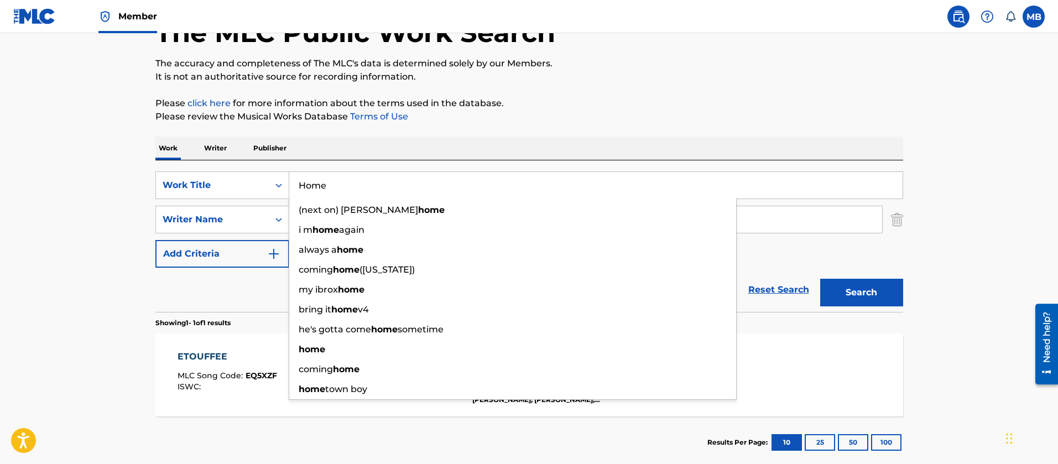
type input "Home"
click at [820, 279] on button "Search" at bounding box center [861, 293] width 83 height 28
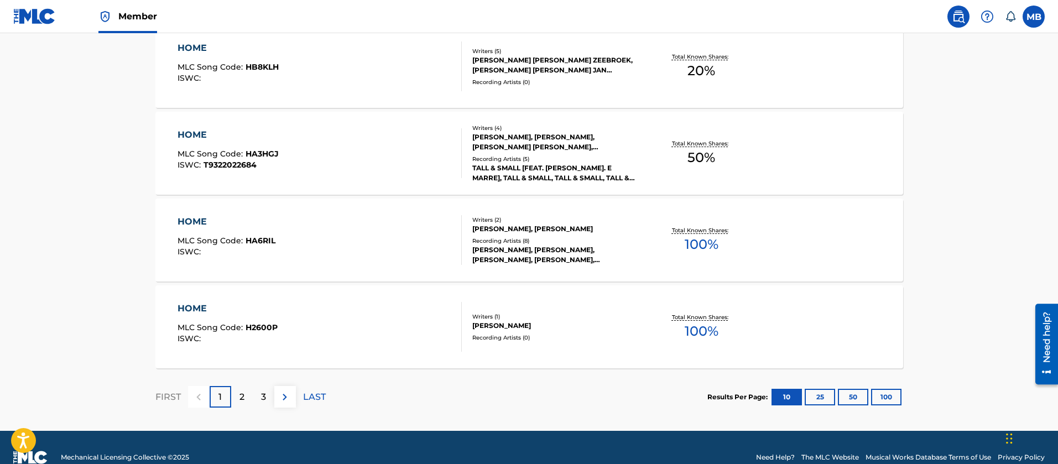
scroll to position [158, 0]
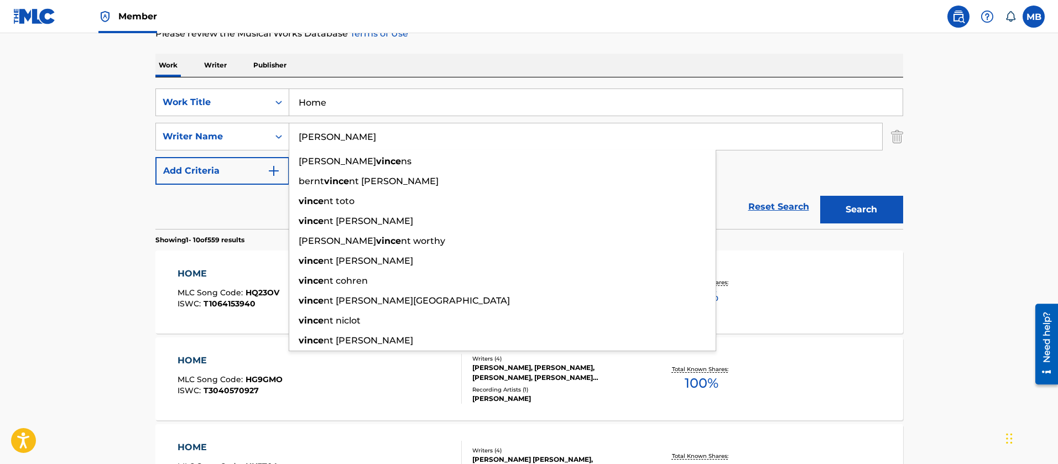
click at [367, 146] on input "[PERSON_NAME]" at bounding box center [585, 136] width 593 height 27
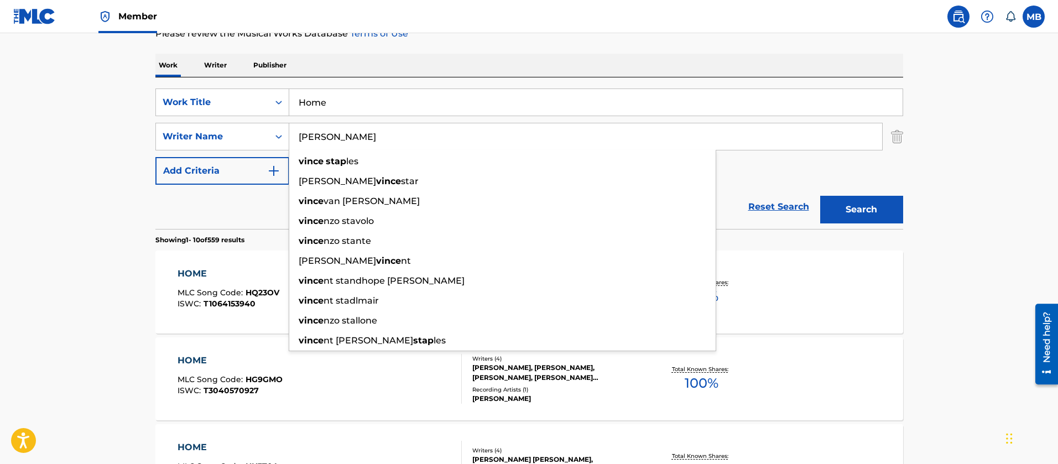
click at [820, 196] on button "Search" at bounding box center [861, 210] width 83 height 28
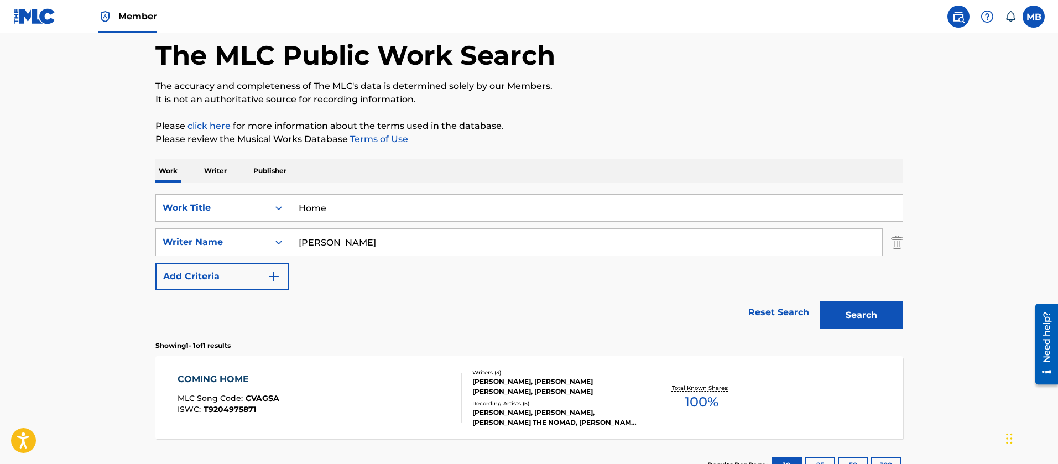
scroll to position [138, 0]
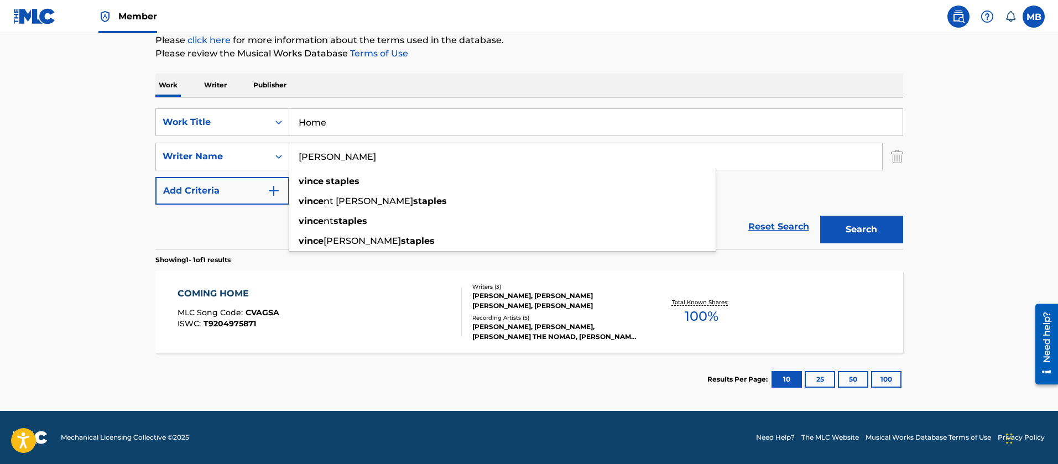
drag, startPoint x: 385, startPoint y: 164, endPoint x: 74, endPoint y: 106, distance: 316.1
click at [97, 129] on main "The MLC Public Work Search The accuracy and completeness of The MLC's data is d…" at bounding box center [529, 152] width 1058 height 515
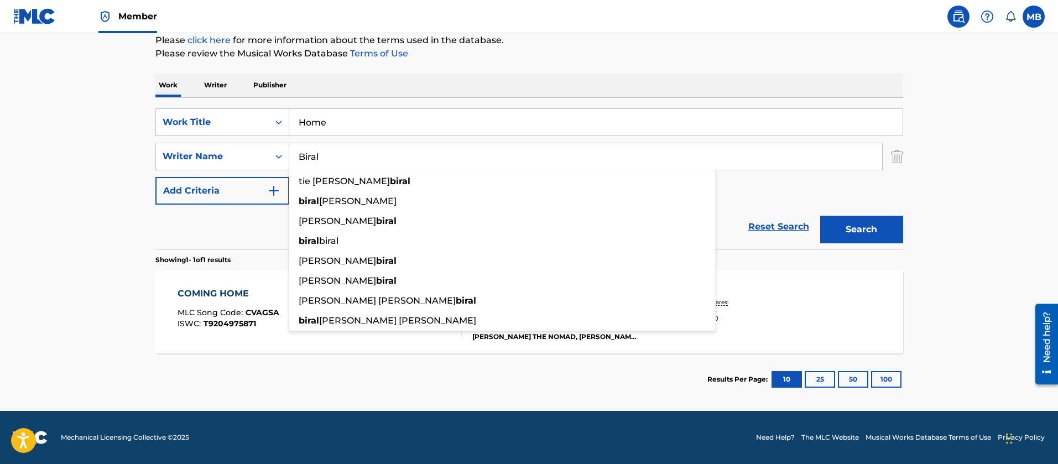
type input "Biral"
click at [820, 216] on button "Search" at bounding box center [861, 230] width 83 height 28
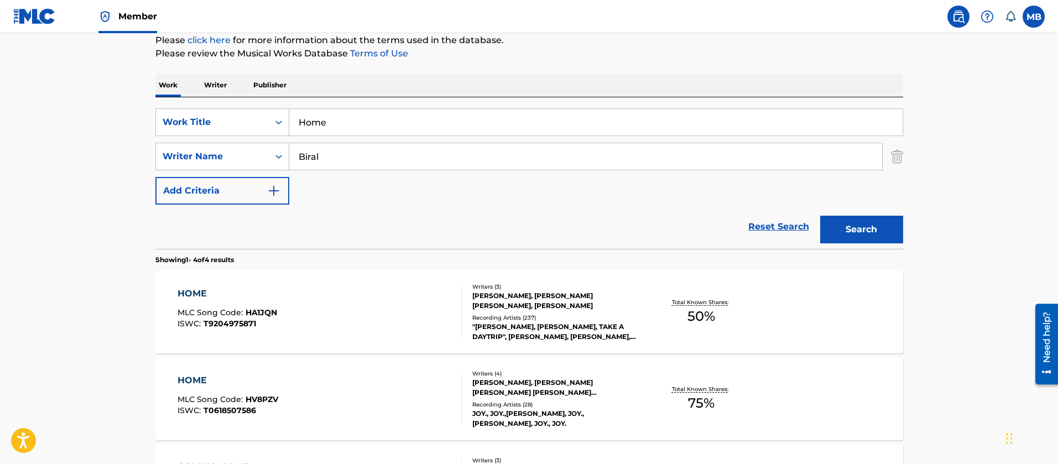
click at [343, 316] on div "HOME MLC Song Code : HA1JQN ISWC : T9204975871" at bounding box center [320, 312] width 284 height 50
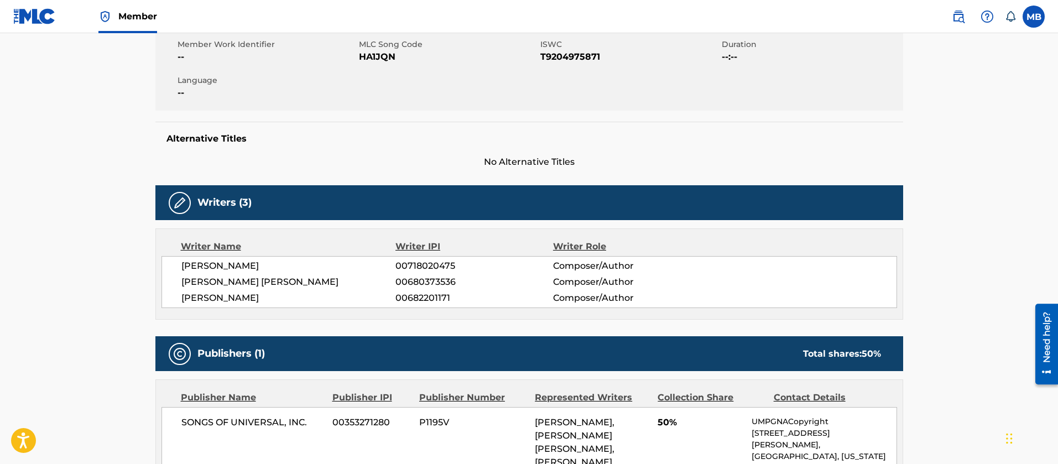
scroll to position [83, 0]
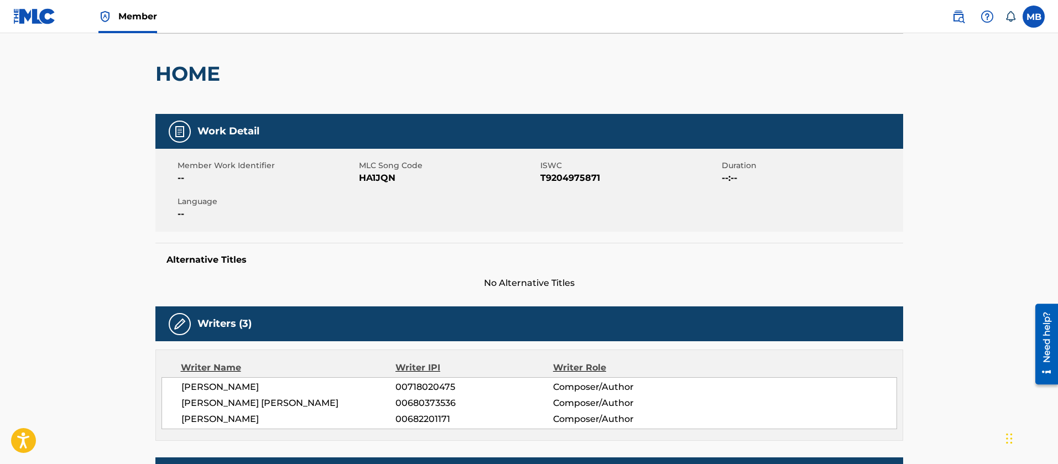
click at [378, 175] on span "HA1JQN" at bounding box center [448, 177] width 179 height 13
copy span "HA1JQN"
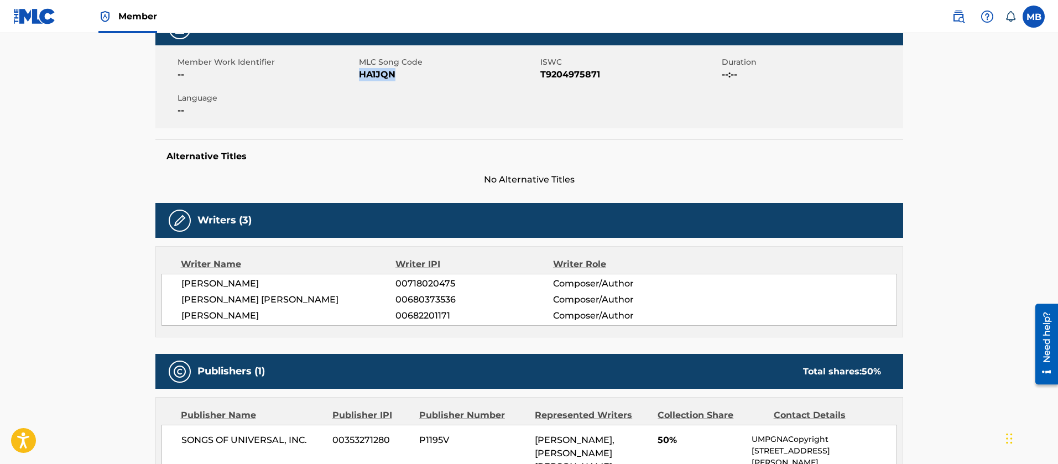
scroll to position [41, 0]
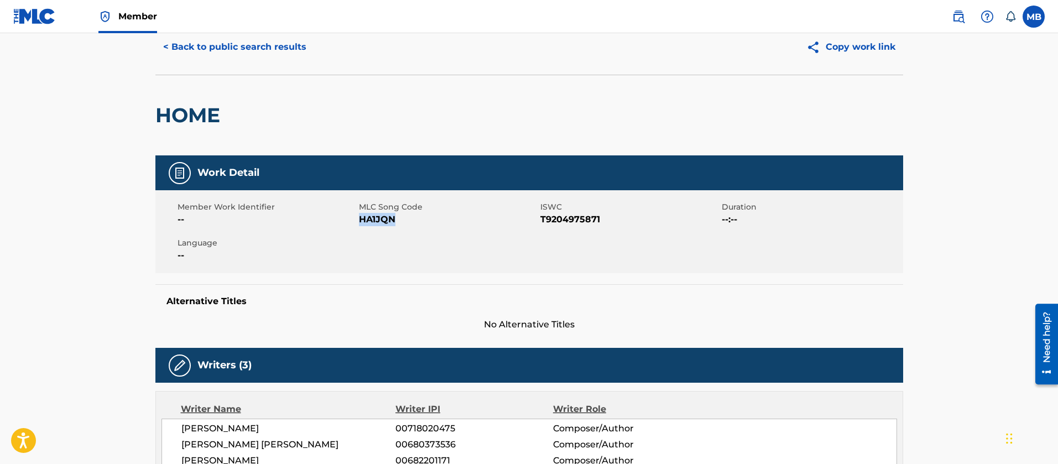
click at [217, 53] on button "< Back to public search results" at bounding box center [234, 47] width 159 height 28
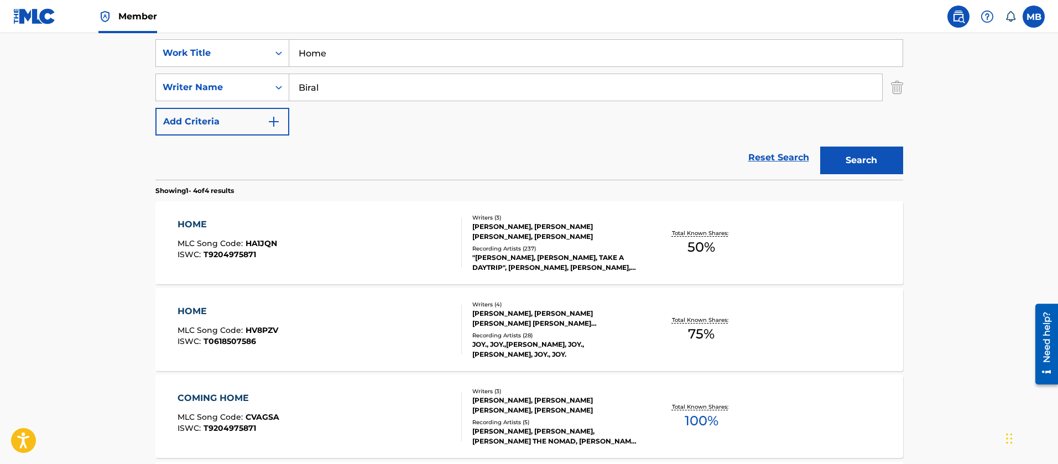
scroll to position [304, 0]
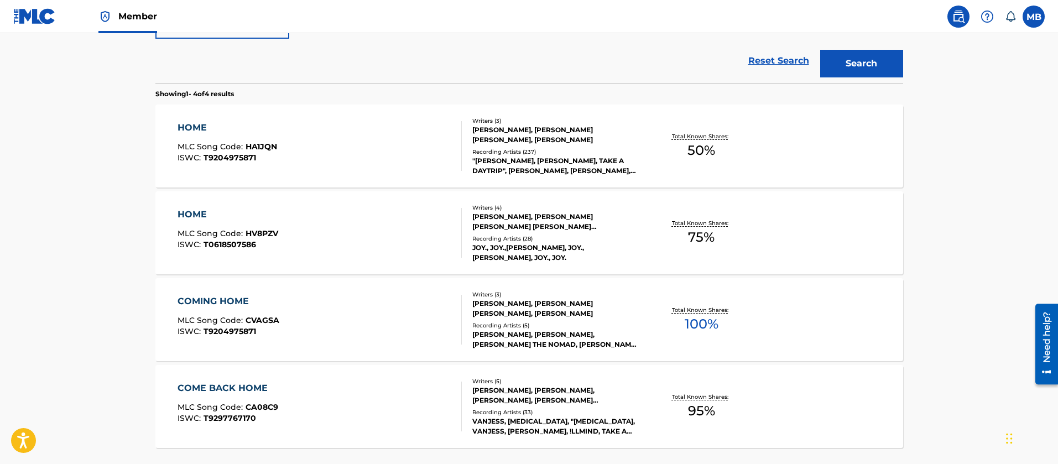
click at [364, 311] on div "COMING HOME MLC Song Code : CVAGSA ISWC : T9204975871" at bounding box center [320, 320] width 284 height 50
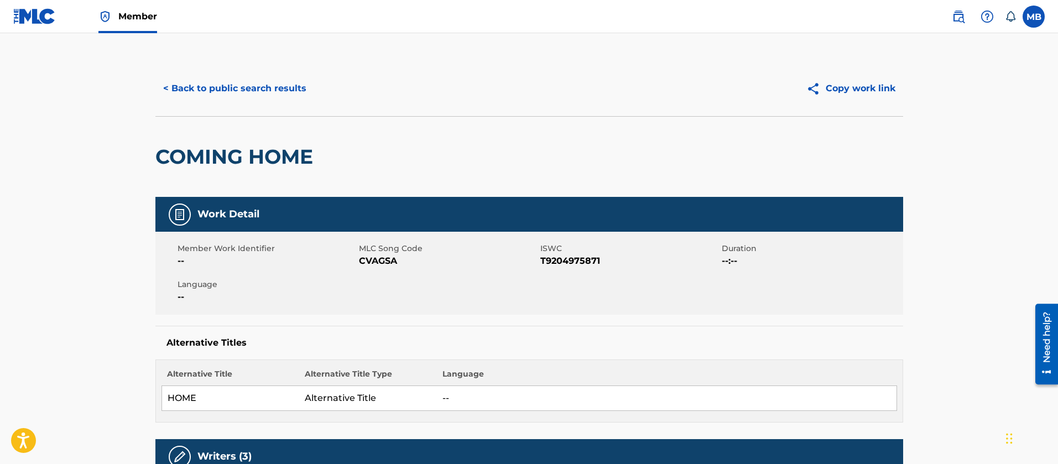
click at [380, 256] on span "CVAGSA" at bounding box center [448, 260] width 179 height 13
copy span "CVAGSA"
click at [223, 86] on button "< Back to public search results" at bounding box center [234, 89] width 159 height 28
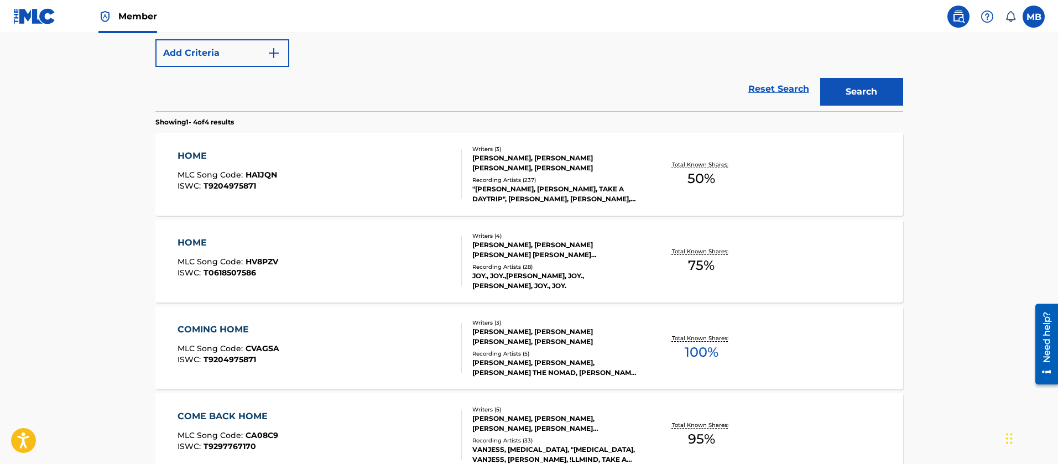
scroll to position [332, 0]
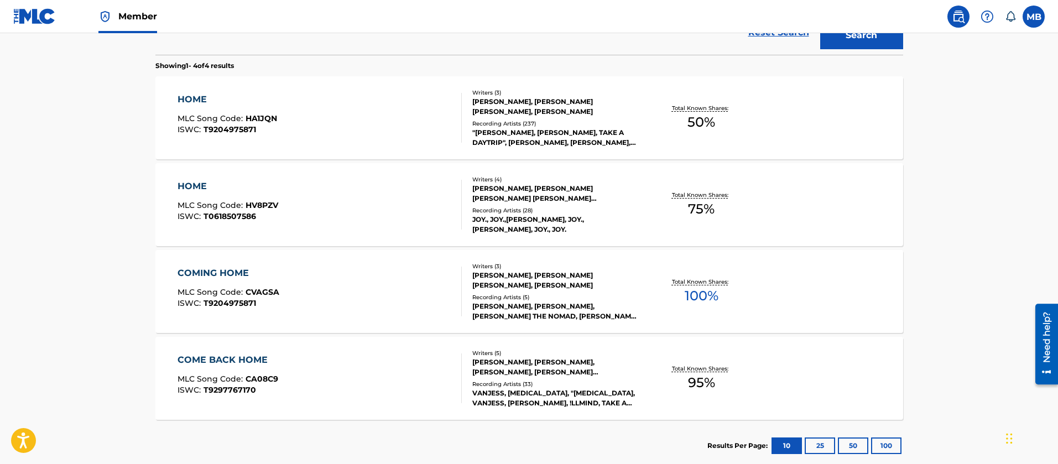
click at [345, 113] on div "HOME MLC Song Code : HA1JQN ISWC : T9204975871" at bounding box center [320, 118] width 284 height 50
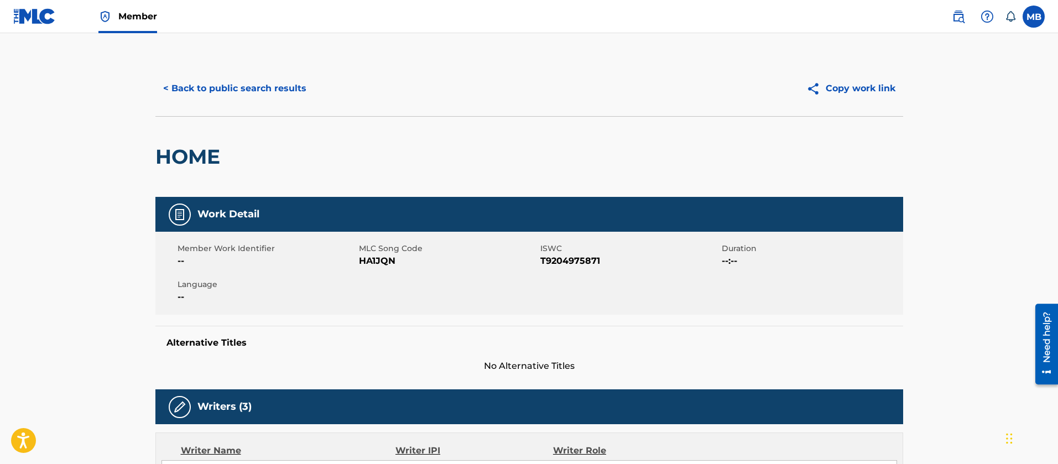
click at [260, 90] on button "< Back to public search results" at bounding box center [234, 89] width 159 height 28
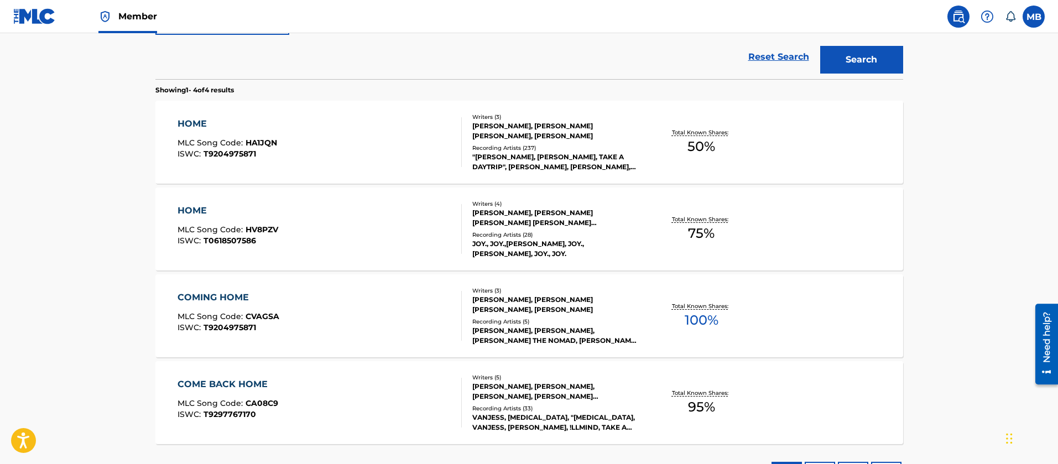
scroll to position [395, 0]
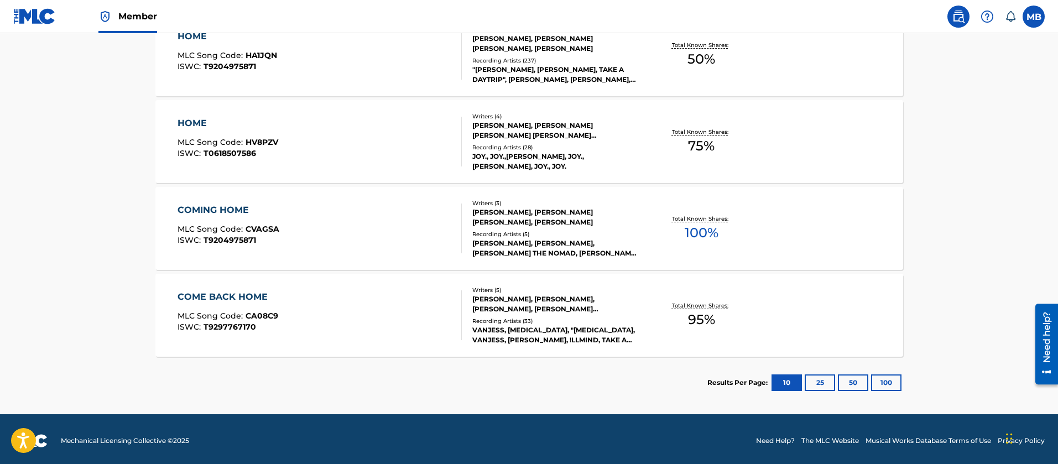
click at [409, 158] on div "HOME MLC Song Code : HV8PZV ISWC : T0618507586" at bounding box center [320, 142] width 284 height 50
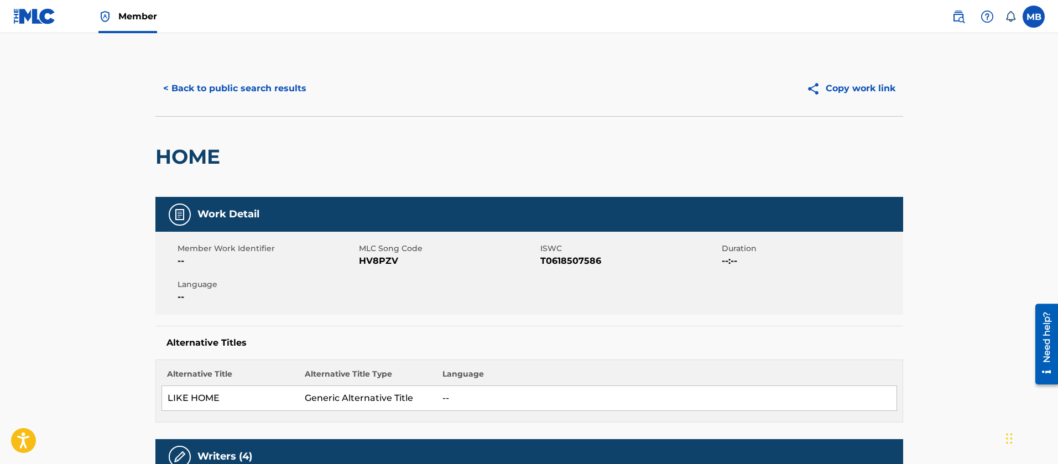
click at [230, 85] on button "< Back to public search results" at bounding box center [234, 89] width 159 height 28
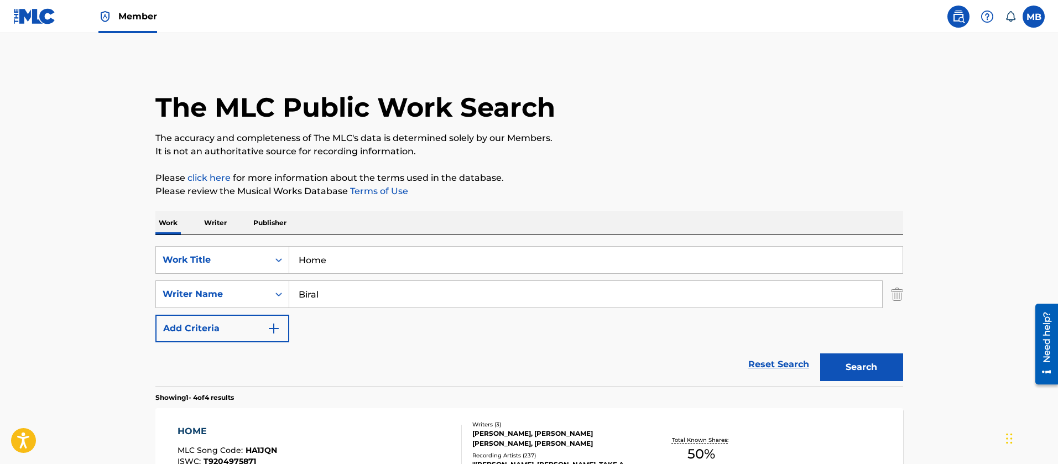
drag, startPoint x: 373, startPoint y: 267, endPoint x: 47, endPoint y: 200, distance: 332.6
click at [93, 220] on main "The MLC Public Work Search The accuracy and completeness of The MLC's data is d…" at bounding box center [529, 421] width 1058 height 776
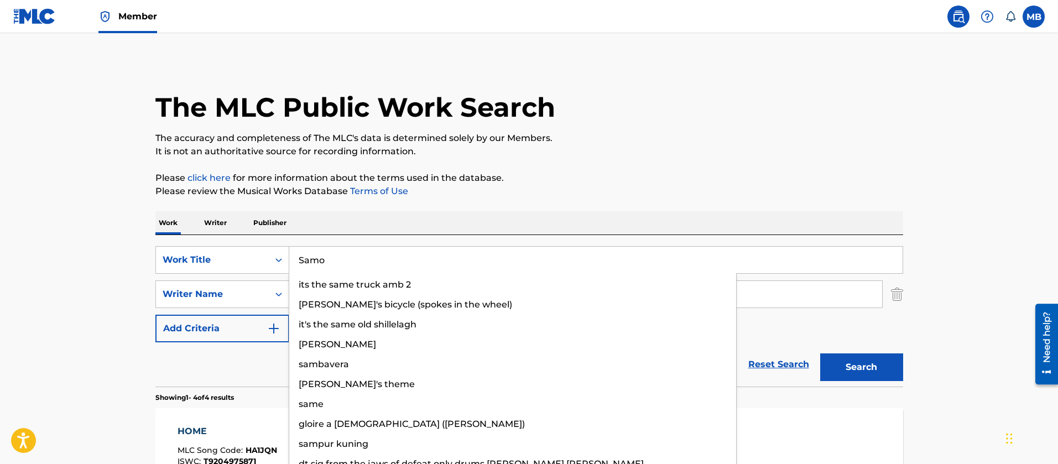
type input "Samo"
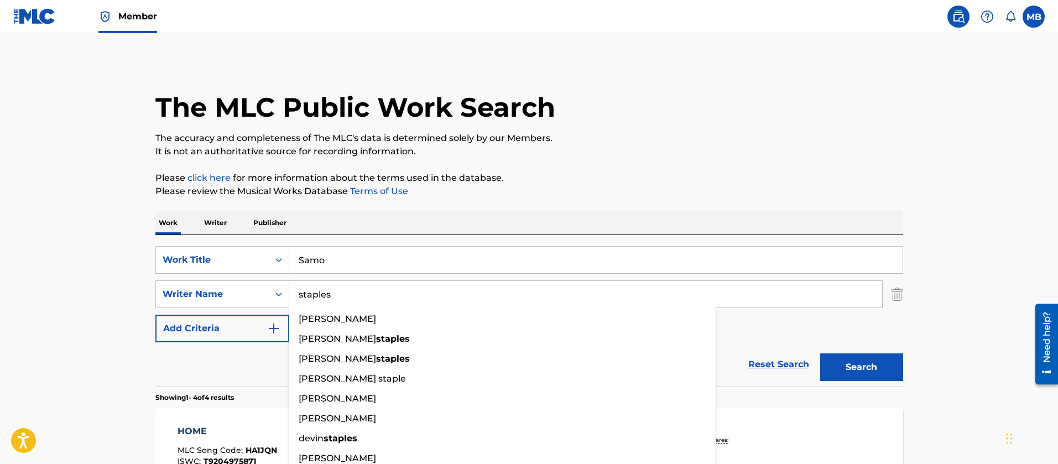
type input "staples"
click at [820, 353] on button "Search" at bounding box center [861, 367] width 83 height 28
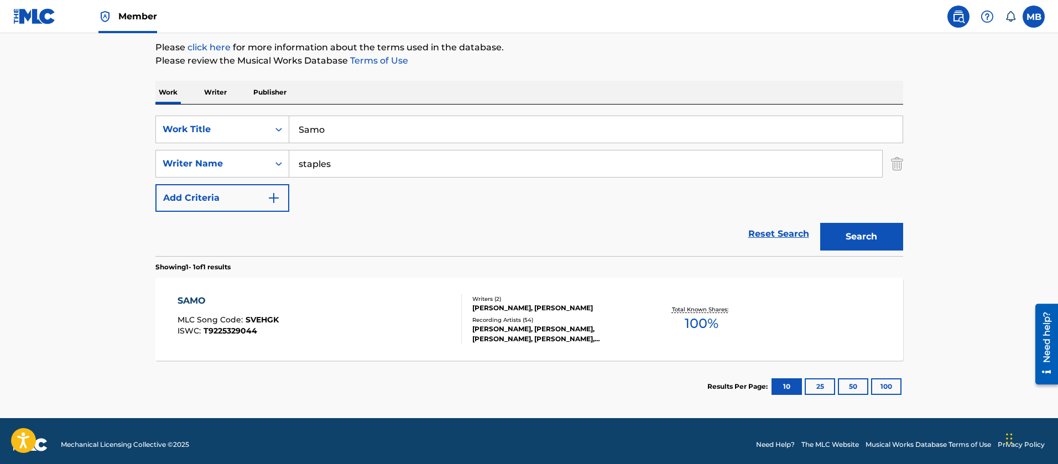
scroll to position [138, 0]
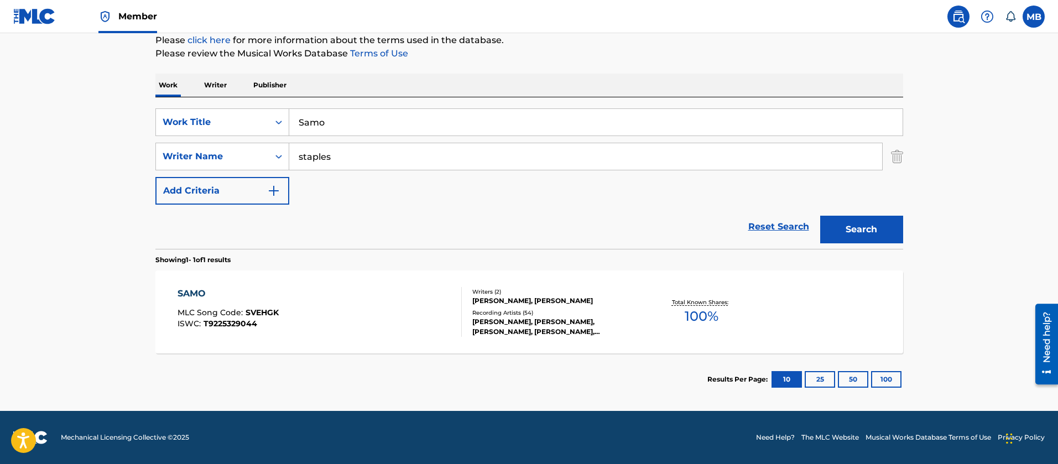
click at [388, 301] on div "SAMO MLC Song Code : SVEHGK ISWC : T9225329044" at bounding box center [320, 312] width 284 height 50
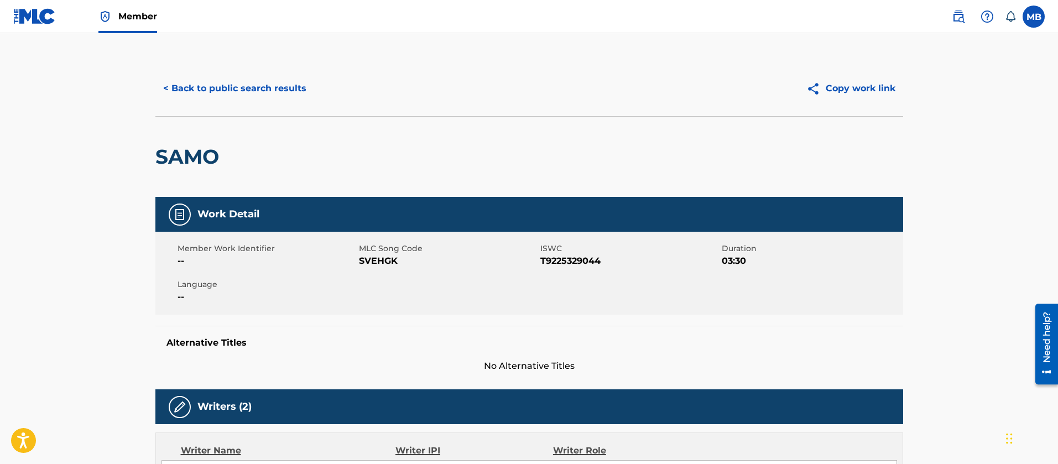
click at [279, 93] on button "< Back to public search results" at bounding box center [234, 89] width 159 height 28
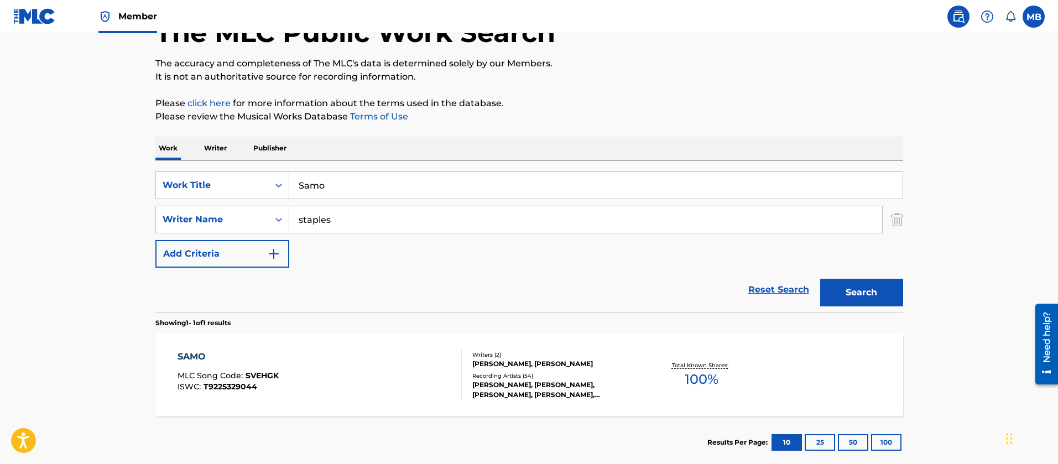
drag, startPoint x: 382, startPoint y: 180, endPoint x: 2, endPoint y: 184, distance: 379.4
click at [29, 185] on main "The MLC Public Work Search The accuracy and completeness of The MLC's data is d…" at bounding box center [529, 216] width 1058 height 515
click at [820, 279] on button "Search" at bounding box center [861, 293] width 83 height 28
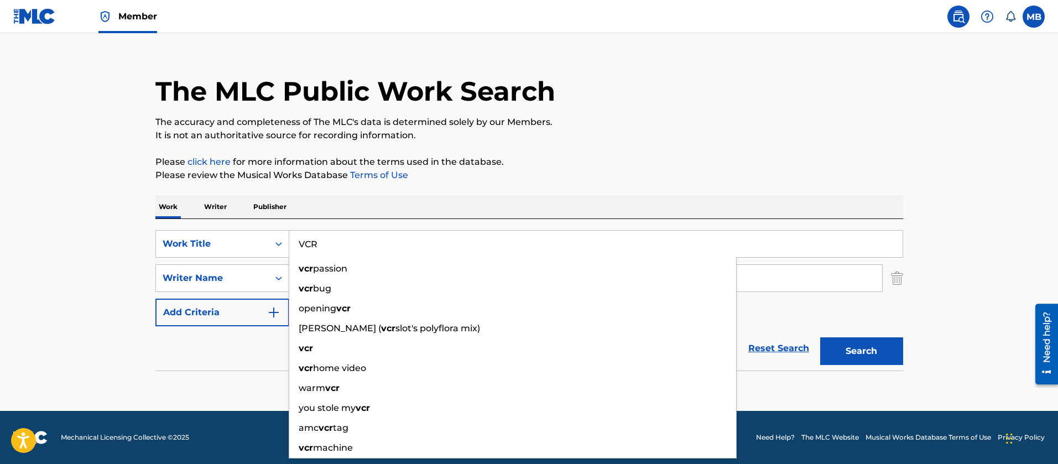
click at [820, 337] on button "Search" at bounding box center [861, 351] width 83 height 28
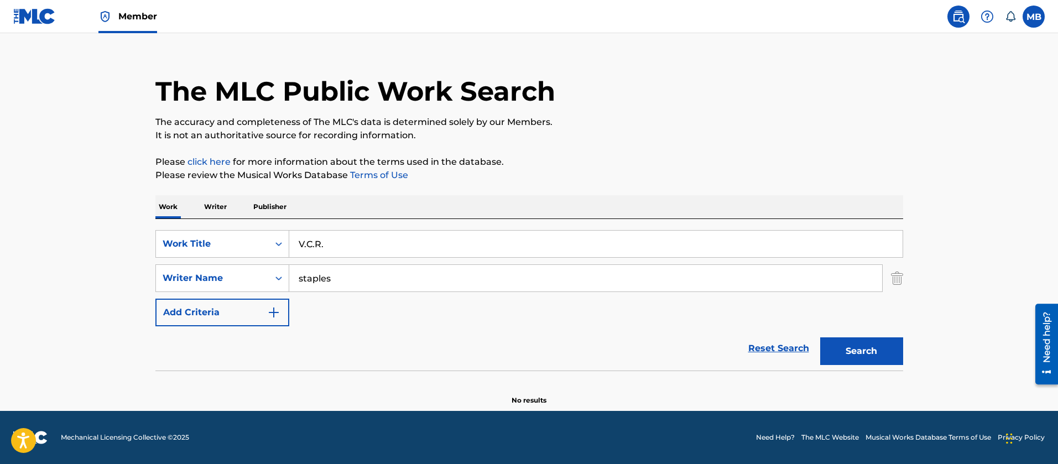
click at [820, 337] on button "Search" at bounding box center [861, 351] width 83 height 28
drag, startPoint x: 419, startPoint y: 254, endPoint x: 122, endPoint y: 236, distance: 298.1
click at [132, 238] on main "The MLC Public Work Search The accuracy and completeness of The MLC's data is d…" at bounding box center [529, 214] width 1058 height 394
type input "VCRs"
click at [820, 337] on button "Search" at bounding box center [861, 351] width 83 height 28
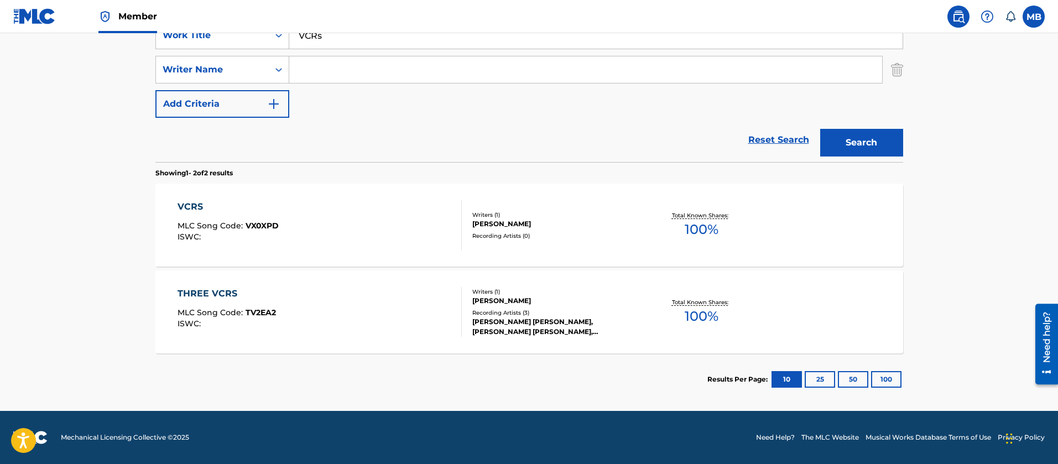
scroll to position [142, 0]
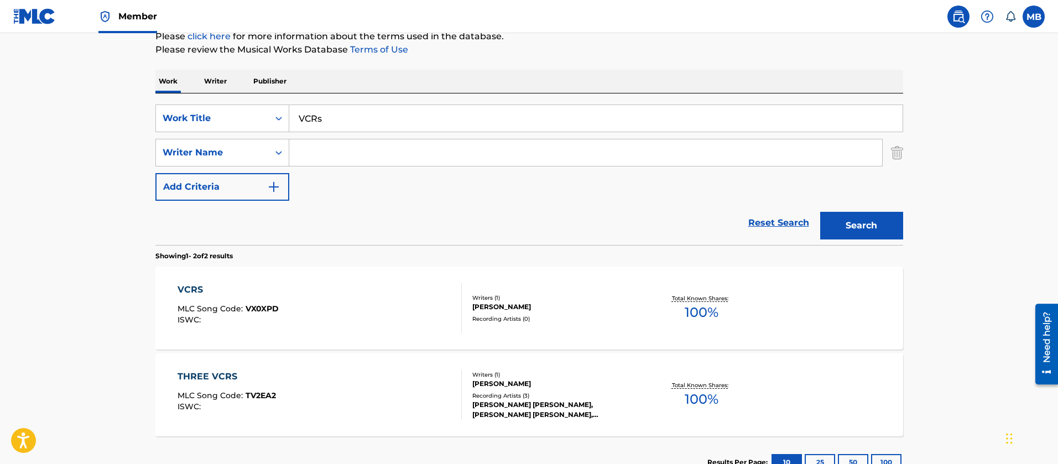
drag, startPoint x: 362, startPoint y: 111, endPoint x: 36, endPoint y: 99, distance: 326.0
click at [53, 105] on main "The MLC Public Work Search The accuracy and completeness of The MLC's data is d…" at bounding box center [529, 193] width 1058 height 602
click at [820, 212] on button "Search" at bounding box center [861, 226] width 83 height 28
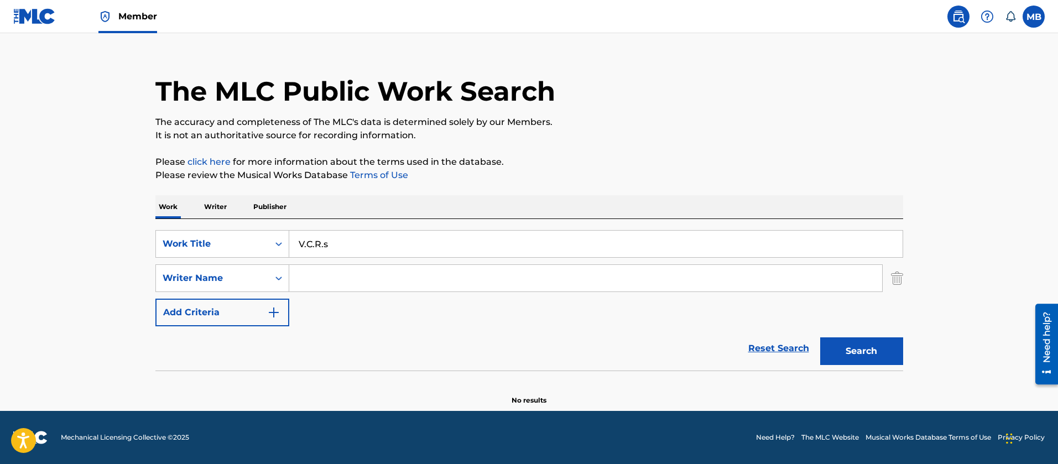
drag, startPoint x: 360, startPoint y: 242, endPoint x: 146, endPoint y: 196, distance: 219.0
click at [153, 209] on div "The MLC Public Work Search The accuracy and completeness of The MLC's data is d…" at bounding box center [529, 225] width 774 height 361
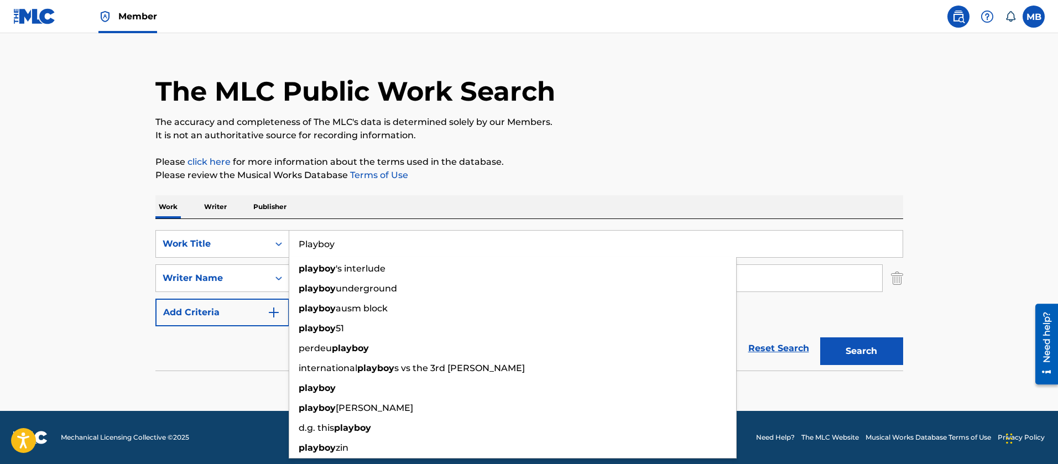
type input "Playboy"
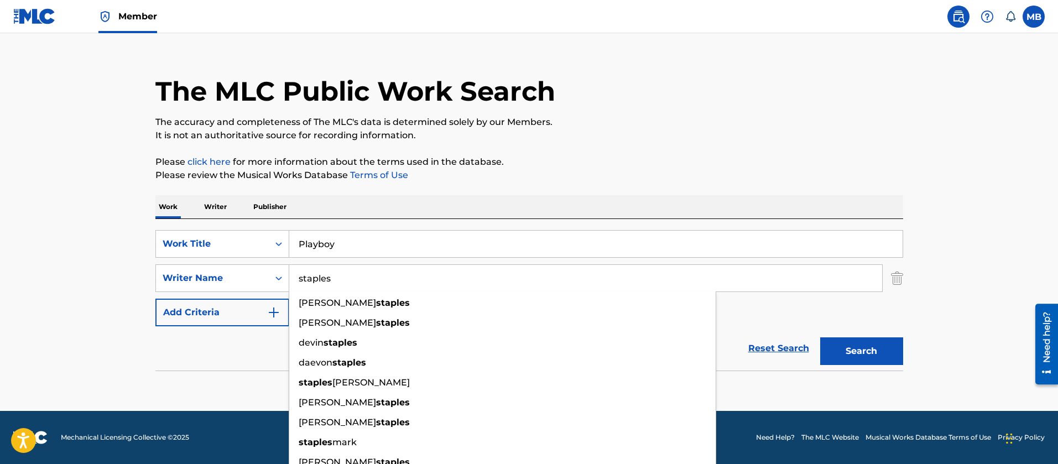
type input "staples"
click at [820, 337] on button "Search" at bounding box center [861, 351] width 83 height 28
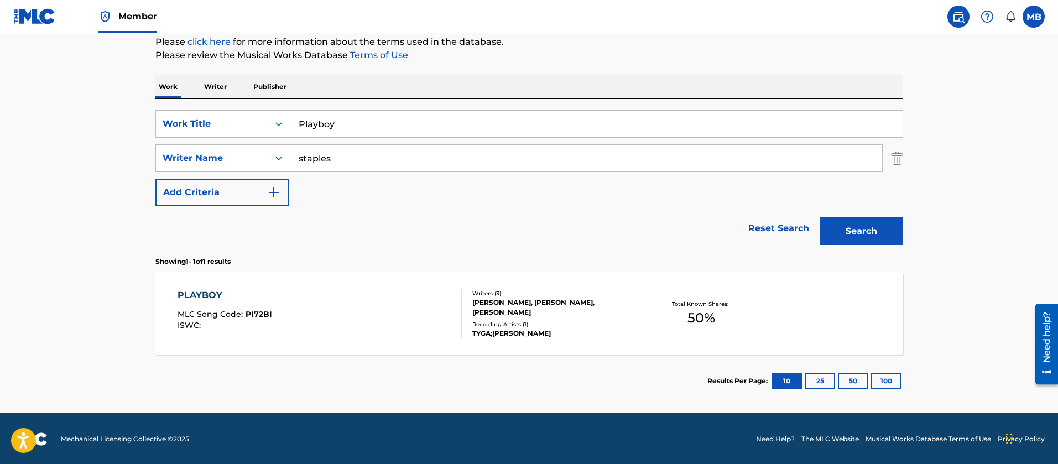
scroll to position [138, 0]
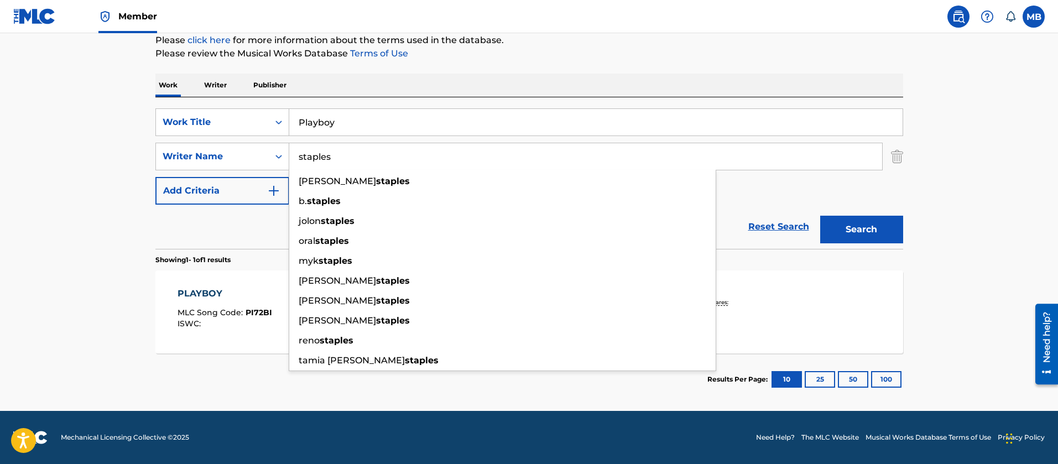
click at [100, 335] on main "The MLC Public Work Search The accuracy and completeness of The MLC's data is d…" at bounding box center [529, 152] width 1058 height 515
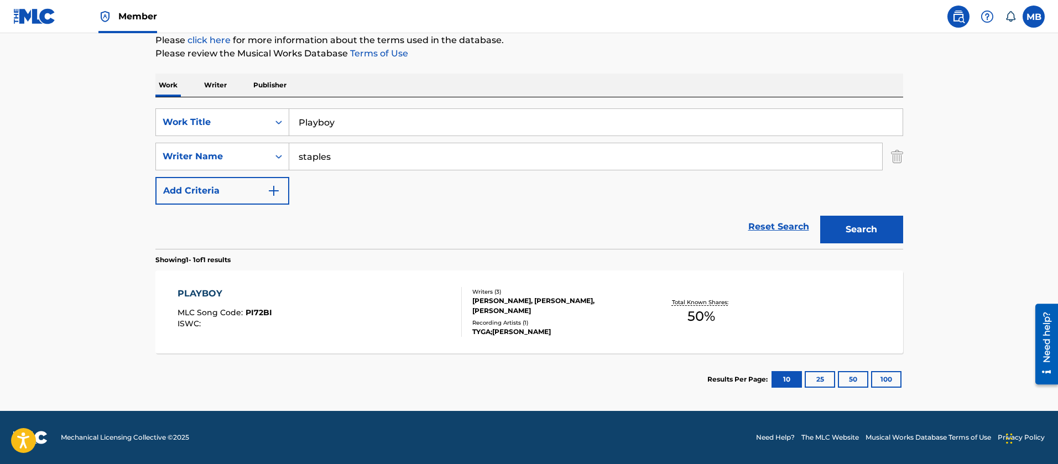
click at [264, 330] on div "PLAYBOY MLC Song Code : PI72BI ISWC :" at bounding box center [225, 312] width 95 height 50
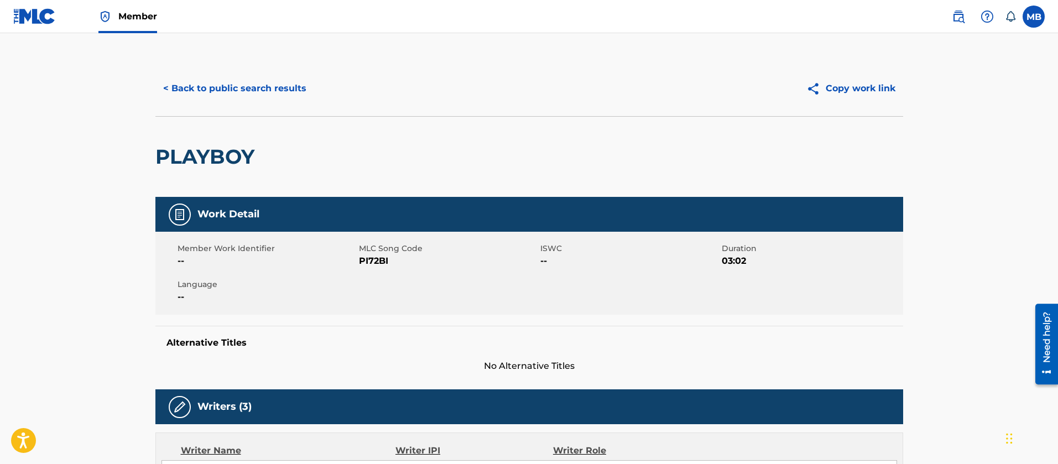
click at [251, 82] on button "< Back to public search results" at bounding box center [234, 89] width 159 height 28
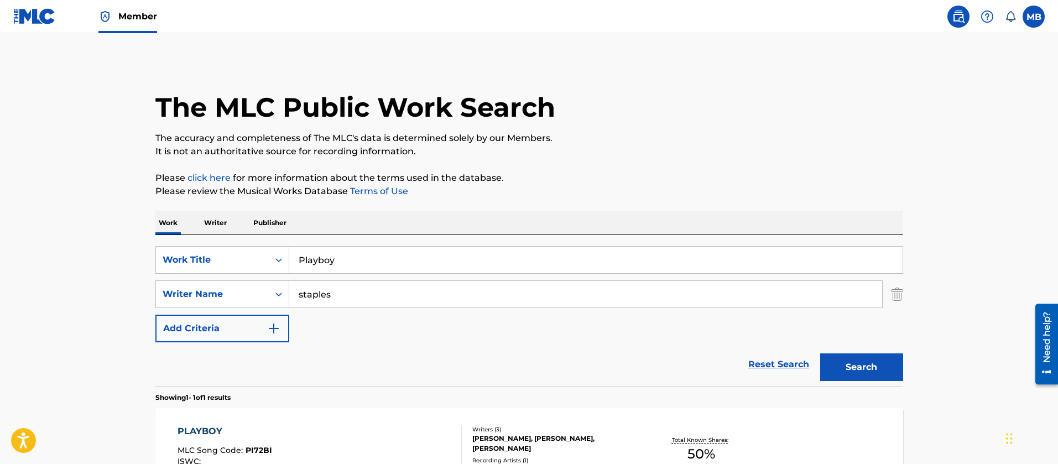
scroll to position [75, 0]
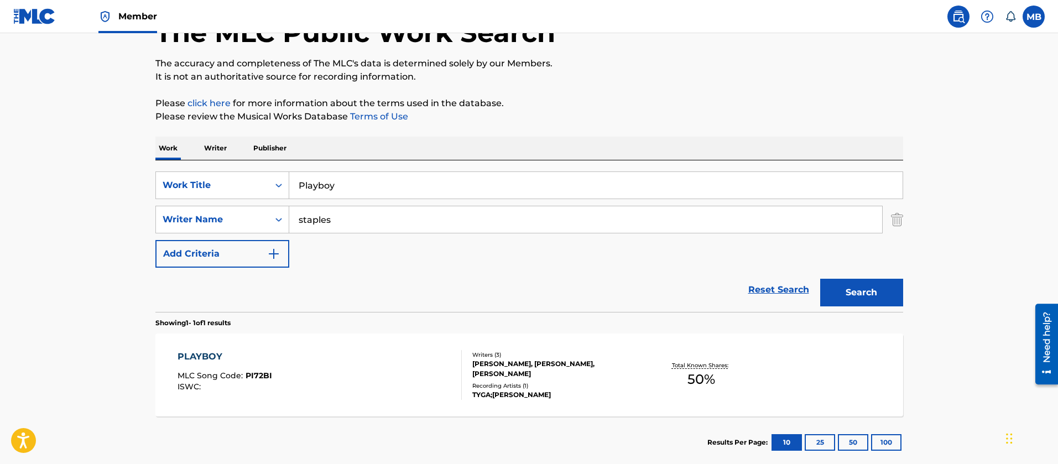
click at [195, 155] on div "Work Writer Publisher SearchWithCriteriac475c7fc-fdcf-495e-87bc-32a3673756f1 Wo…" at bounding box center [529, 303] width 748 height 332
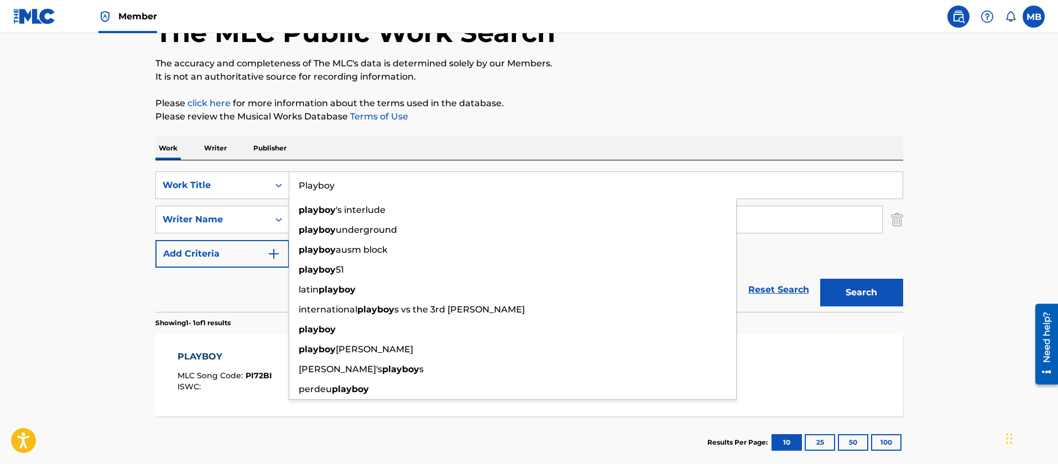
type input "M"
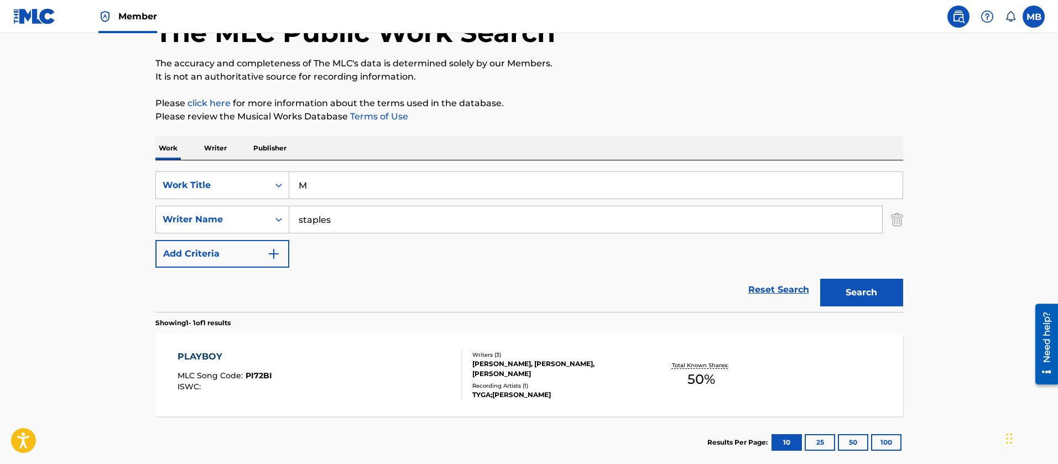
type input "Playboy"
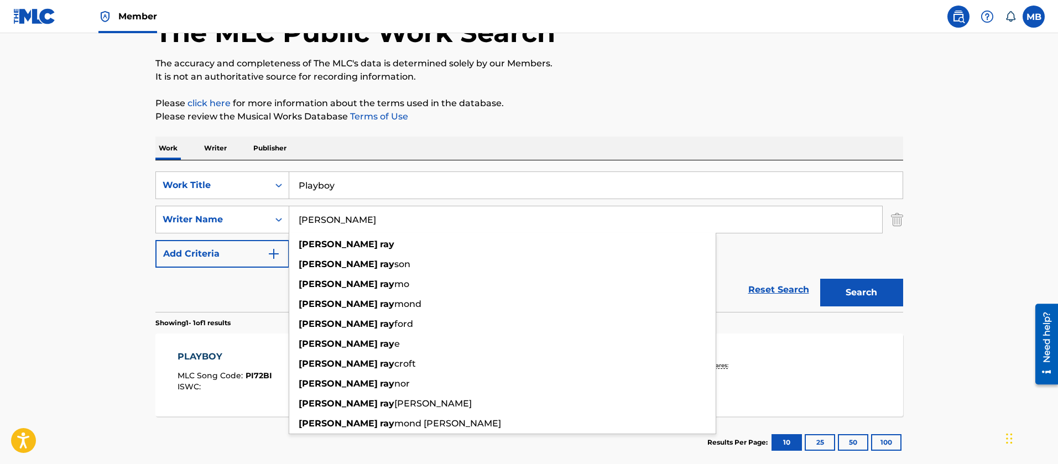
click at [820, 279] on button "Search" at bounding box center [861, 293] width 83 height 28
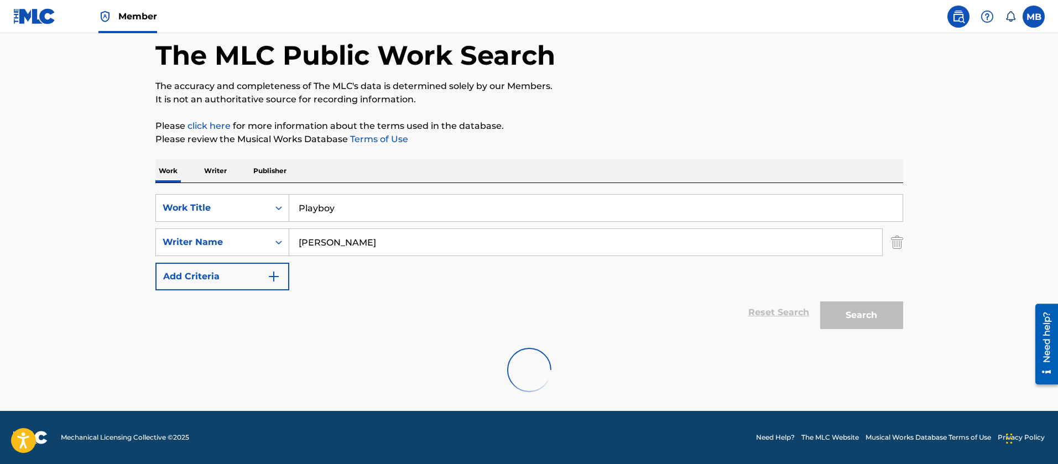
scroll to position [16, 0]
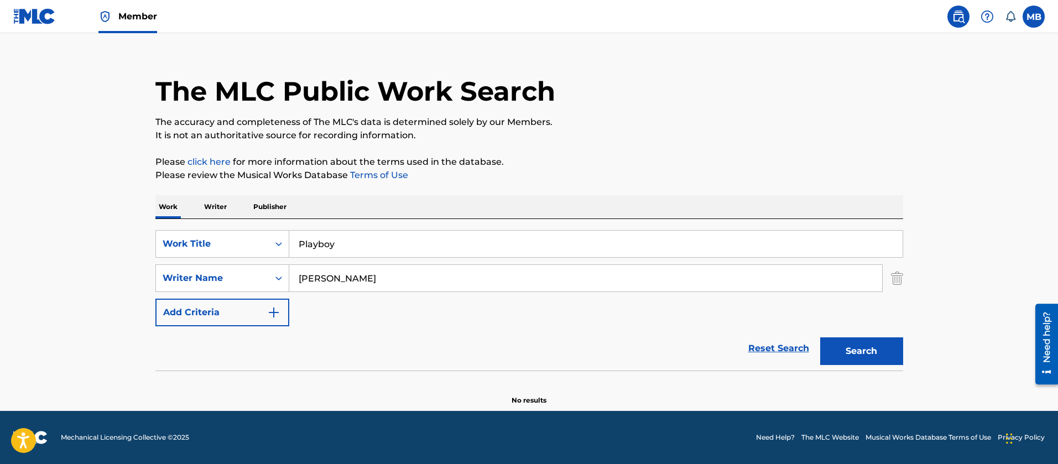
click at [419, 285] on input "[PERSON_NAME]" at bounding box center [585, 278] width 593 height 27
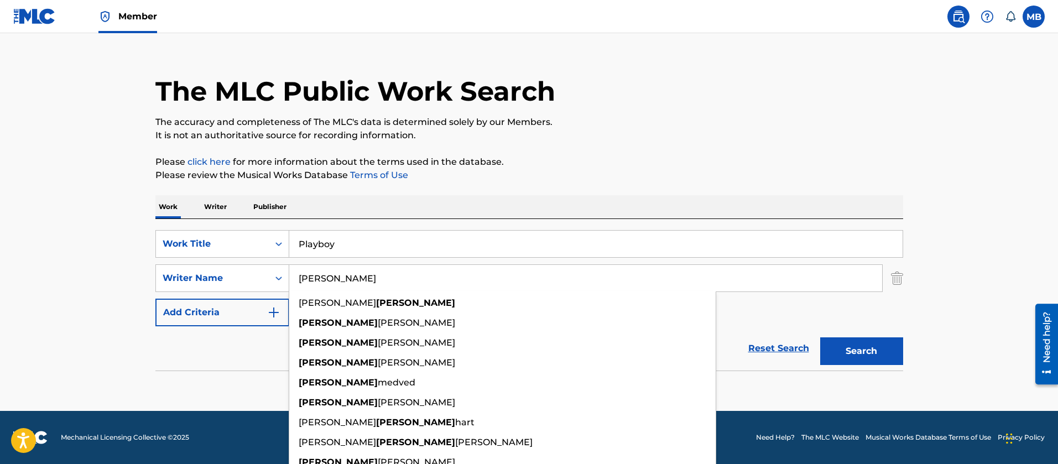
type input "[PERSON_NAME]"
click at [820, 337] on button "Search" at bounding box center [861, 351] width 83 height 28
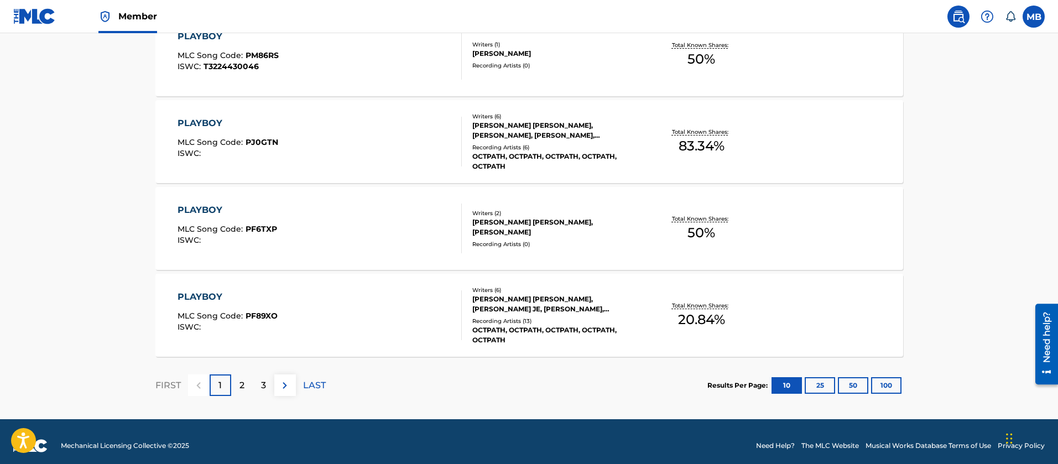
scroll to position [924, 0]
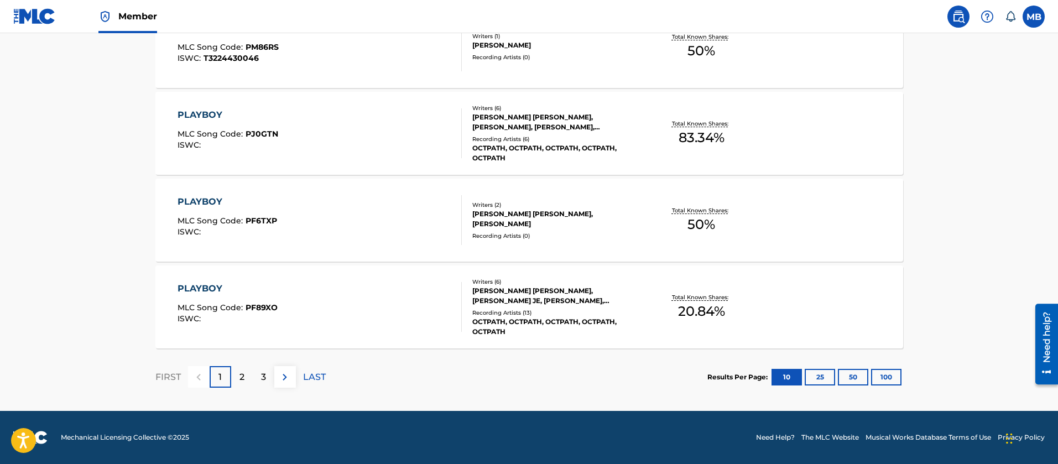
click at [888, 376] on button "100" at bounding box center [886, 377] width 30 height 17
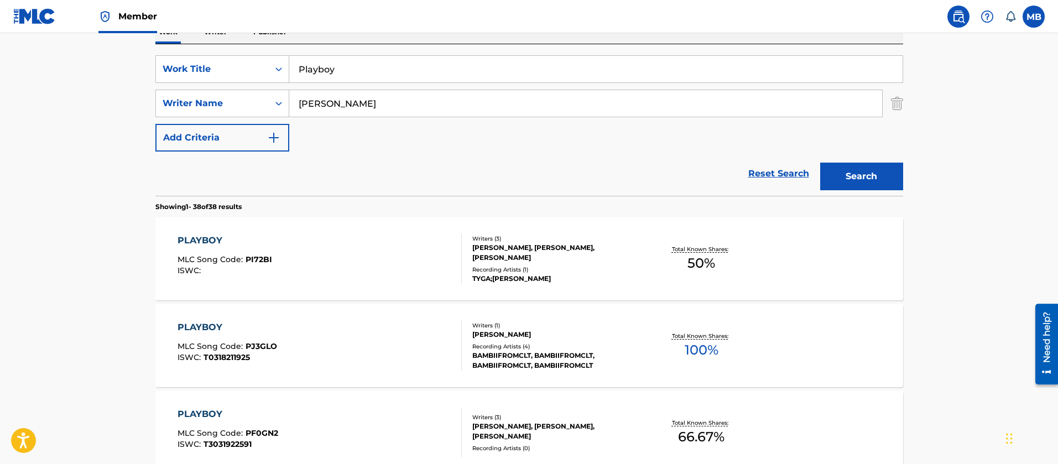
scroll to position [154, 0]
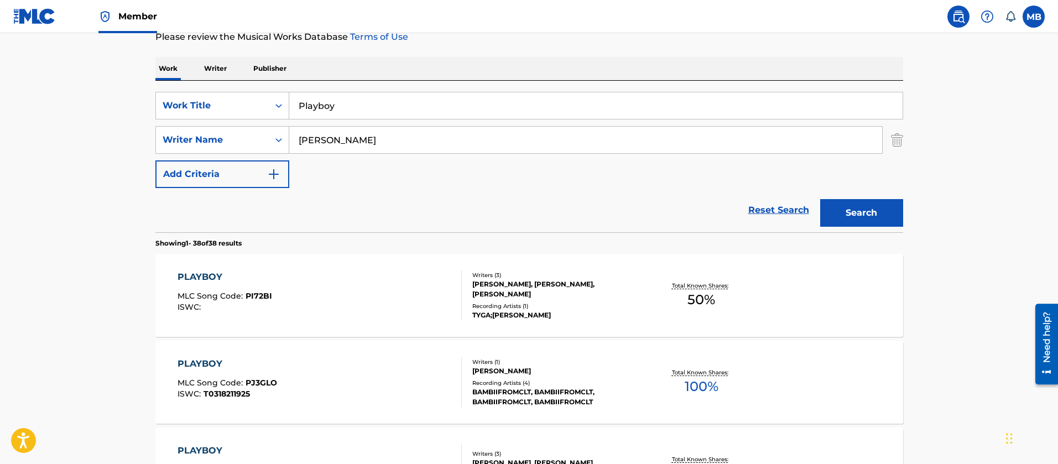
click at [970, 21] on span at bounding box center [981, 17] width 69 height 22
click at [961, 22] on img at bounding box center [958, 16] width 13 height 13
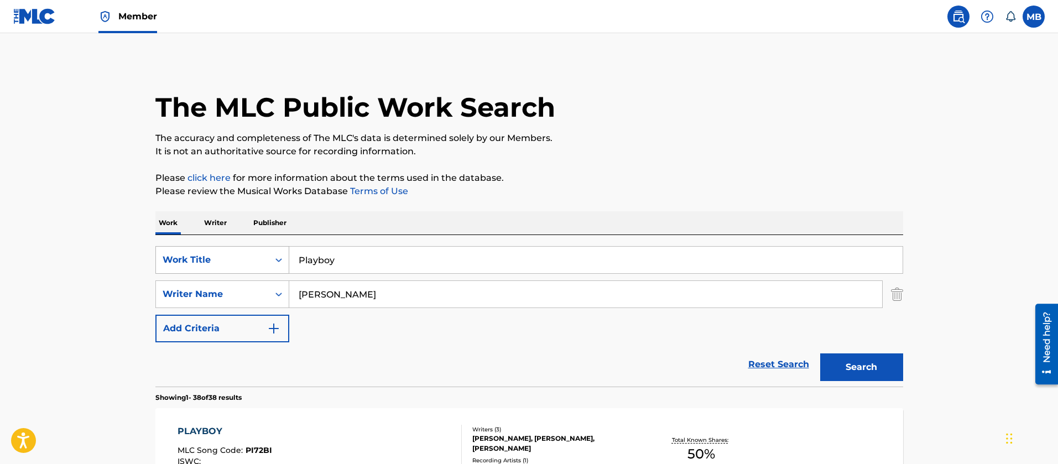
click at [227, 251] on div "Work Title" at bounding box center [212, 259] width 113 height 21
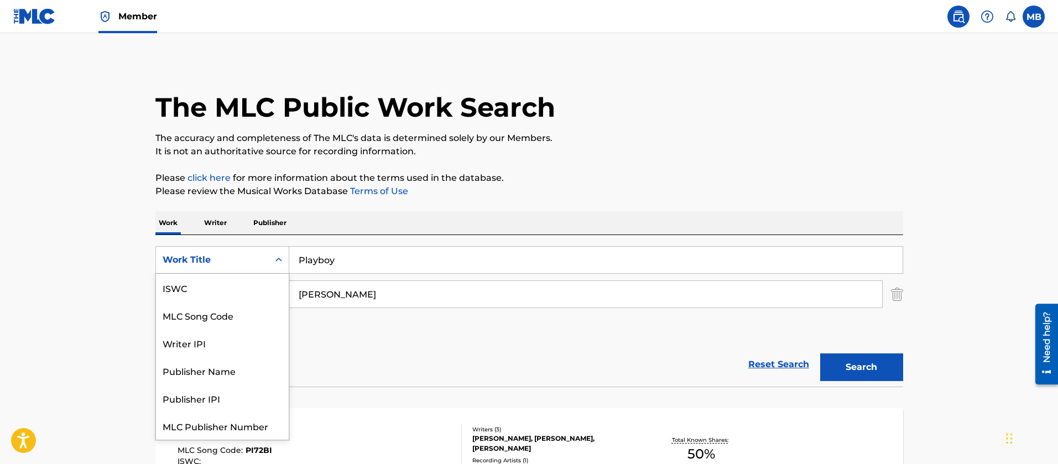
scroll to position [28, 0]
click at [232, 295] on div "MLC Song Code" at bounding box center [222, 288] width 133 height 28
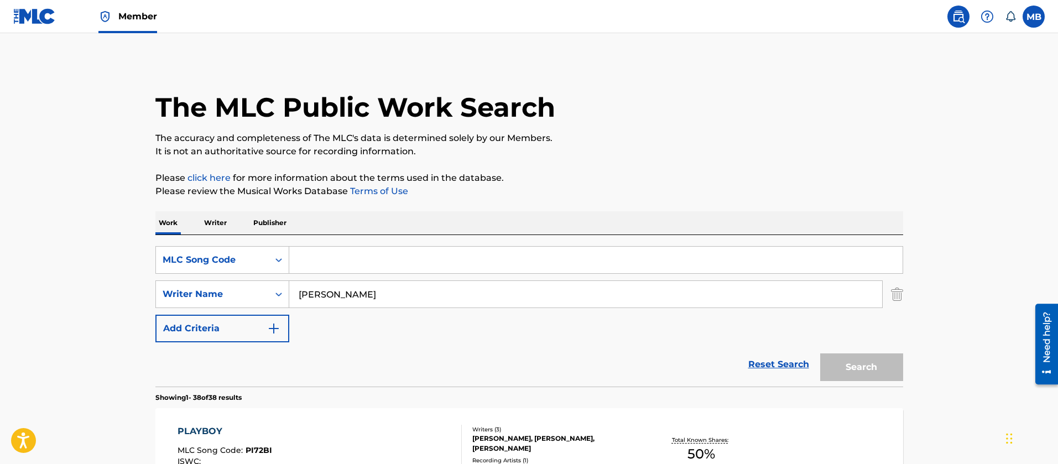
drag, startPoint x: 393, startPoint y: 265, endPoint x: 339, endPoint y: 265, distance: 54.2
click at [347, 265] on input "Search Form" at bounding box center [595, 260] width 613 height 27
paste input "C2547A"
type input "C2547A"
click at [820, 353] on button "Search" at bounding box center [861, 367] width 83 height 28
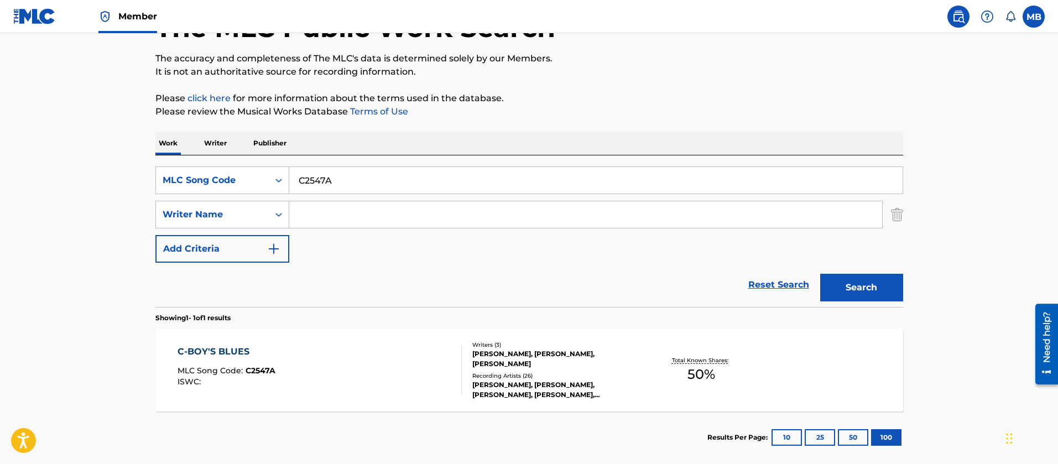
scroll to position [138, 0]
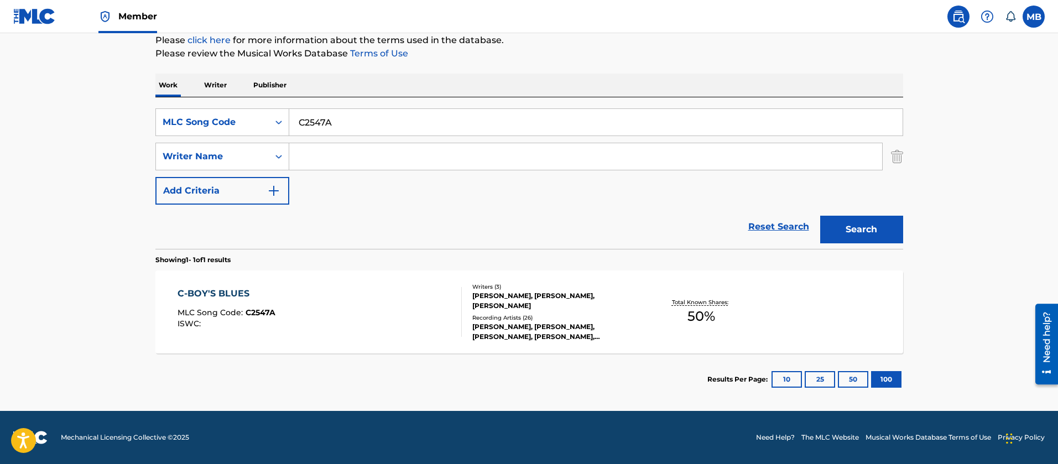
click at [322, 299] on div "C-BOY'S BLUES MLC Song Code : C2547A ISWC :" at bounding box center [320, 312] width 284 height 50
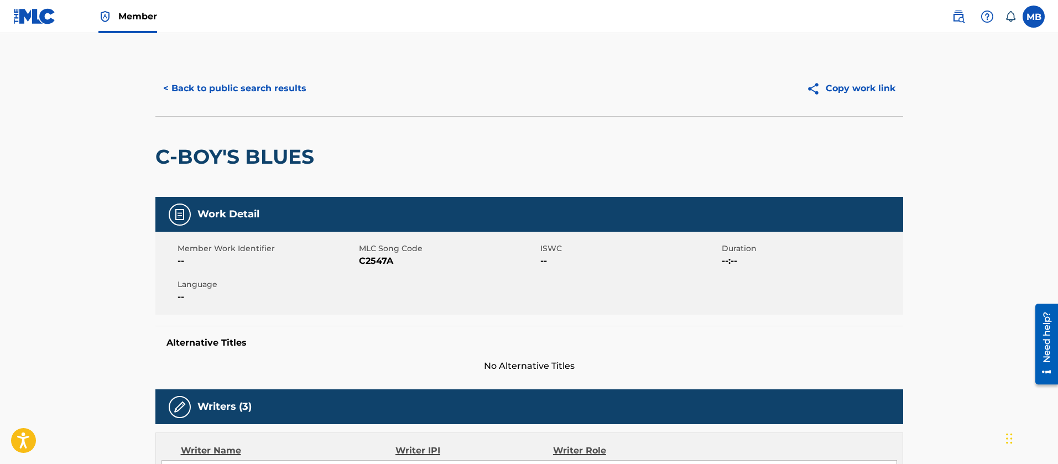
click at [249, 85] on button "< Back to public search results" at bounding box center [234, 89] width 159 height 28
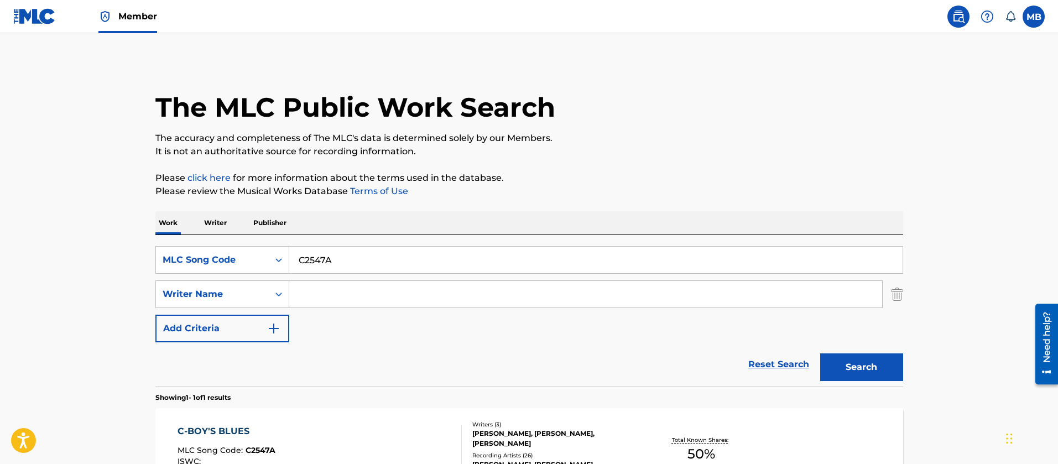
scroll to position [75, 0]
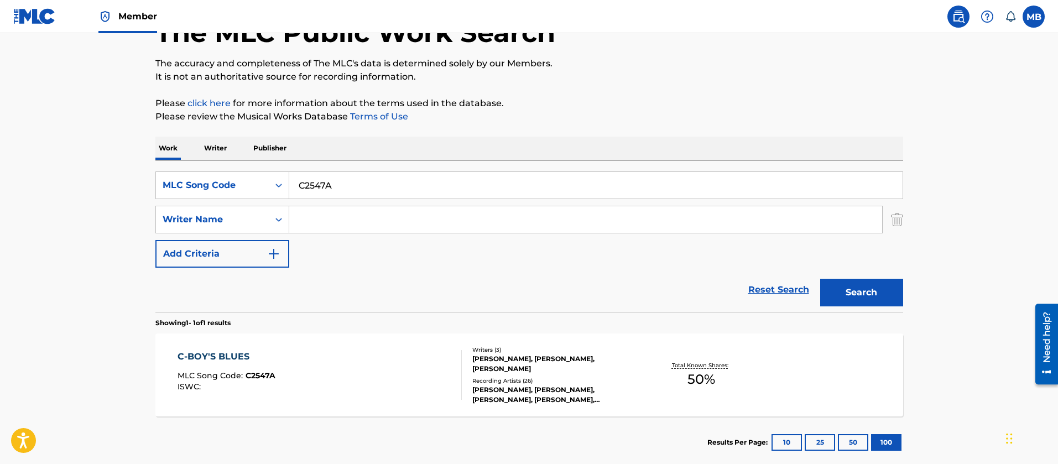
drag, startPoint x: 364, startPoint y: 176, endPoint x: 124, endPoint y: 178, distance: 240.6
click at [130, 178] on main "The MLC Public Work Search The accuracy and completeness of The MLC's data is d…" at bounding box center [529, 216] width 1058 height 515
paste input "P7975Y"
type input "P7975Y"
click at [820, 279] on button "Search" at bounding box center [861, 293] width 83 height 28
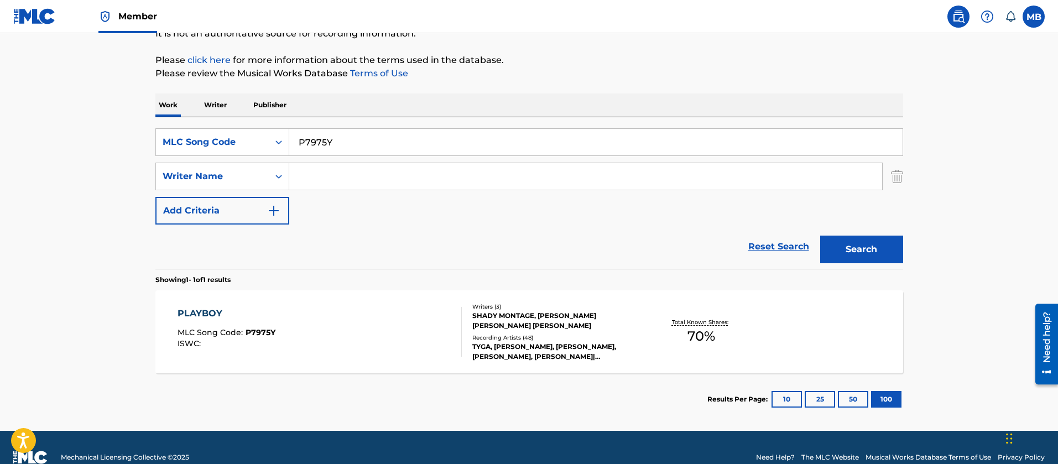
scroll to position [138, 0]
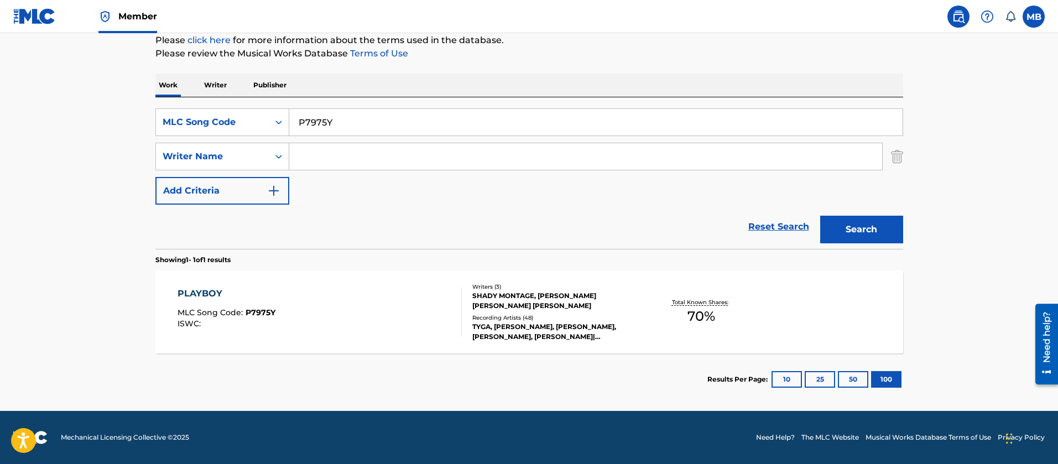
click at [346, 306] on div "PLAYBOY MLC Song Code : P7975Y ISWC :" at bounding box center [320, 312] width 284 height 50
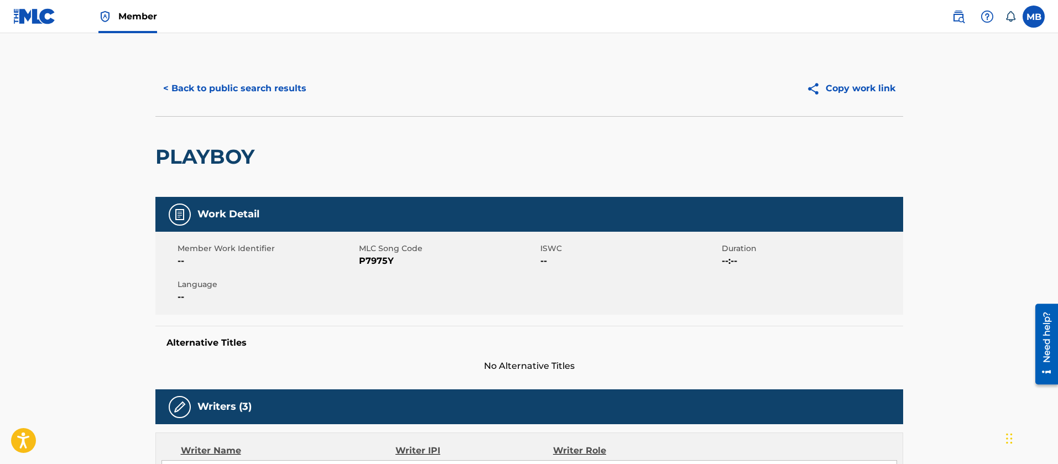
click at [373, 266] on span "P7975Y" at bounding box center [448, 260] width 179 height 13
copy span "P7975Y"
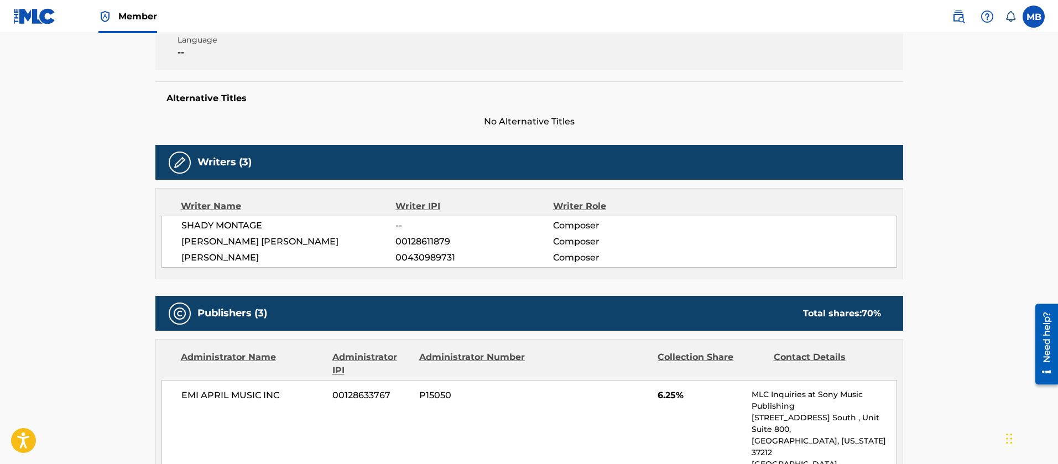
scroll to position [332, 0]
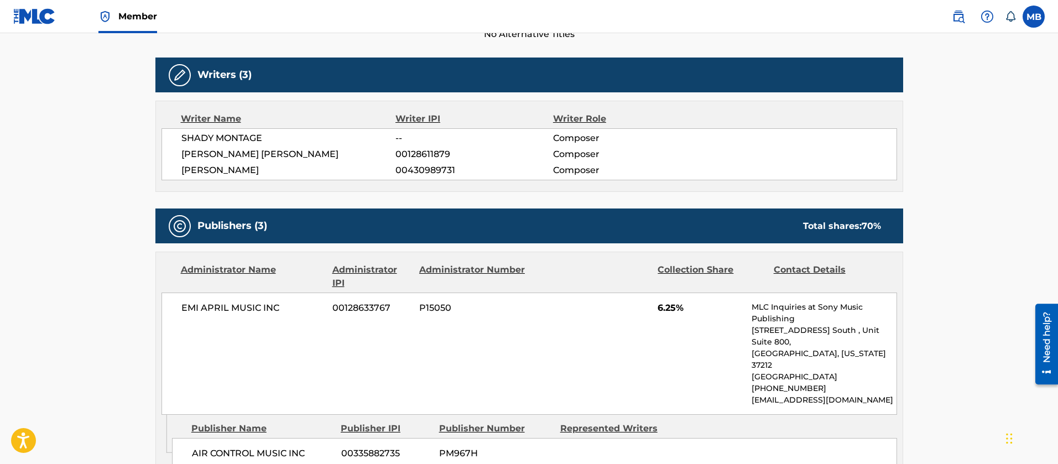
click at [213, 144] on span "SHADY MONTAGE" at bounding box center [288, 138] width 215 height 13
copy div "SHADY MONTAGE"
click at [244, 157] on span "[PERSON_NAME] [PERSON_NAME]" at bounding box center [288, 154] width 215 height 13
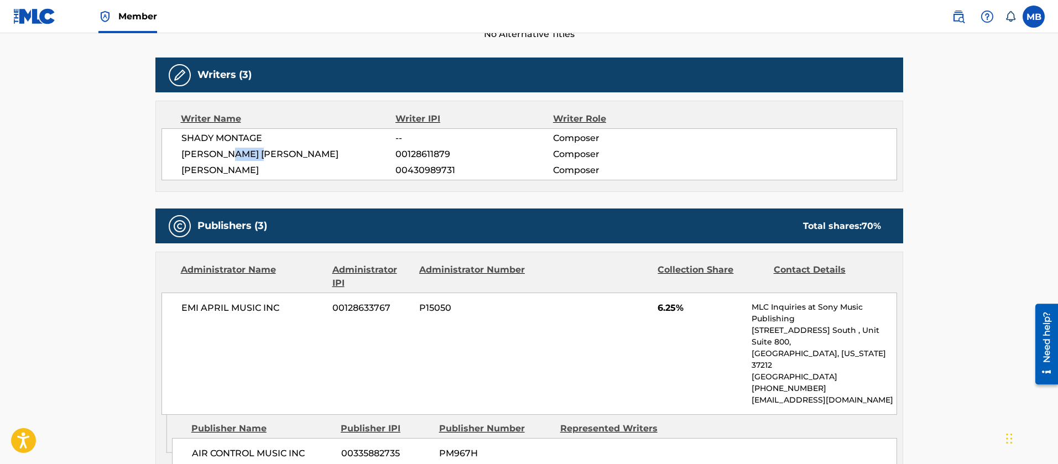
click at [244, 157] on span "[PERSON_NAME] [PERSON_NAME]" at bounding box center [288, 154] width 215 height 13
copy div "[PERSON_NAME] [PERSON_NAME]"
click at [282, 170] on span "[PERSON_NAME]" at bounding box center [288, 170] width 215 height 13
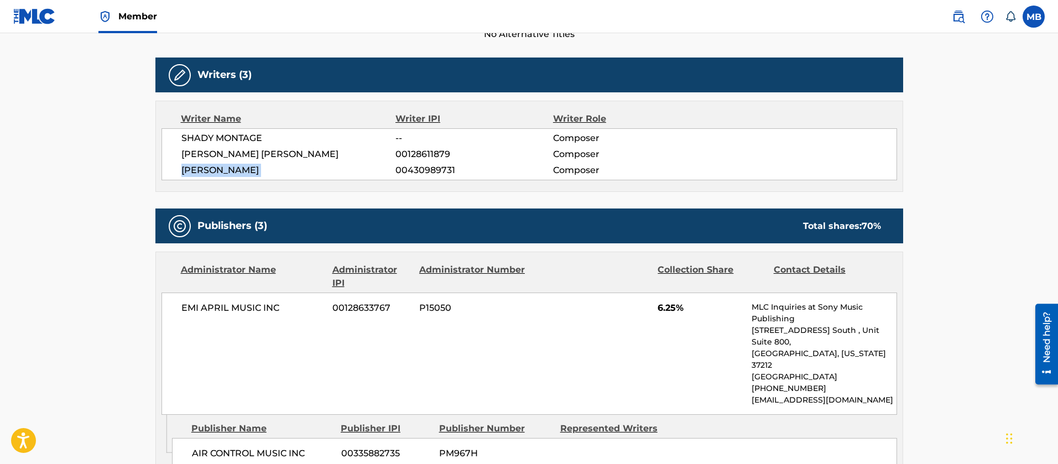
click at [282, 170] on span "[PERSON_NAME]" at bounding box center [288, 170] width 215 height 13
copy div "[PERSON_NAME]"
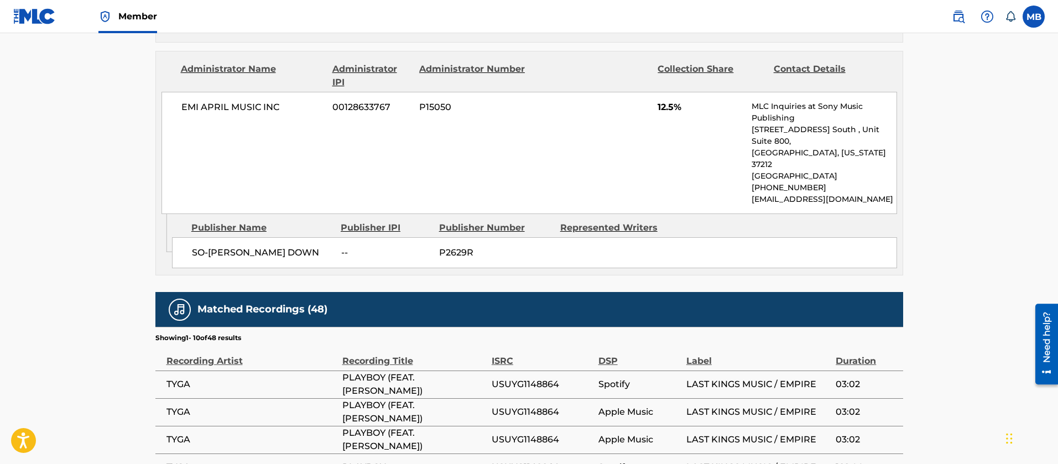
scroll to position [1079, 0]
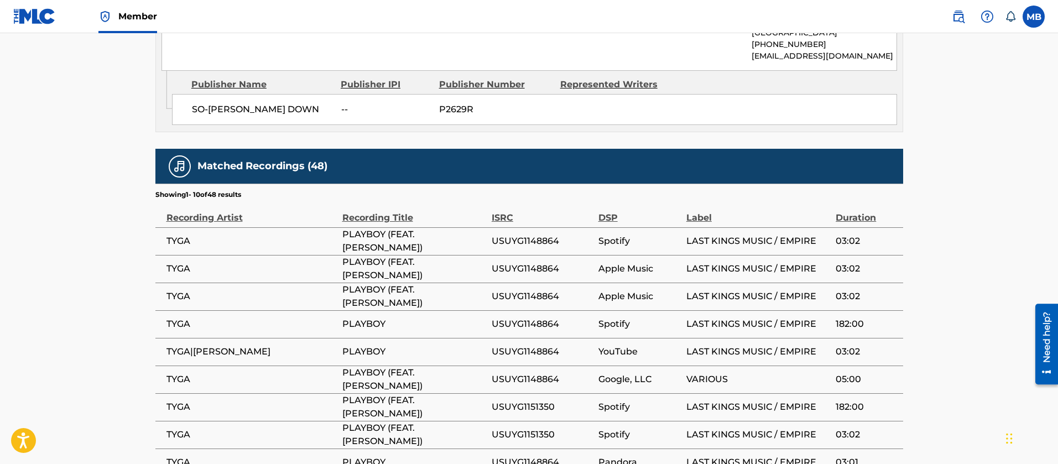
click at [218, 345] on span "TYGA|[PERSON_NAME]" at bounding box center [251, 351] width 170 height 13
